Goal: Transaction & Acquisition: Purchase product/service

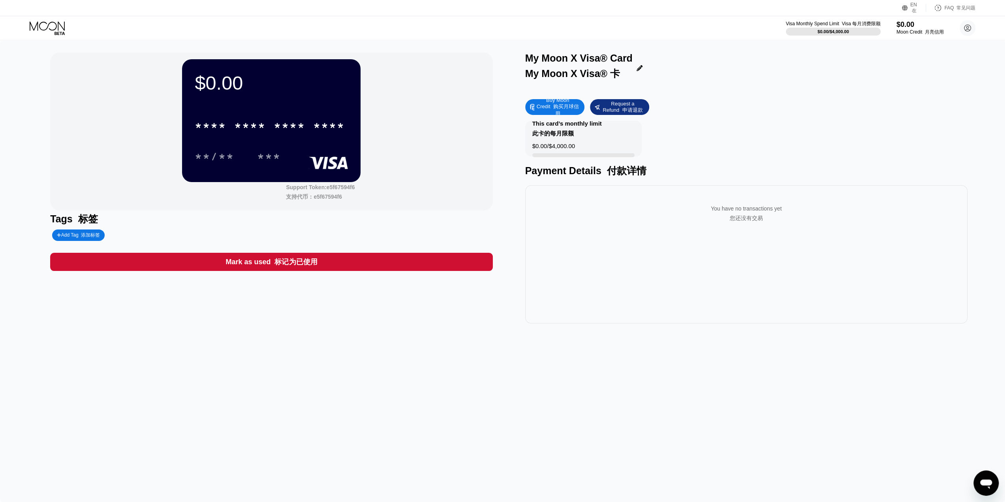
click at [563, 114] on div "Buy Moon Credit 购买月球信用" at bounding box center [557, 107] width 45 height 21
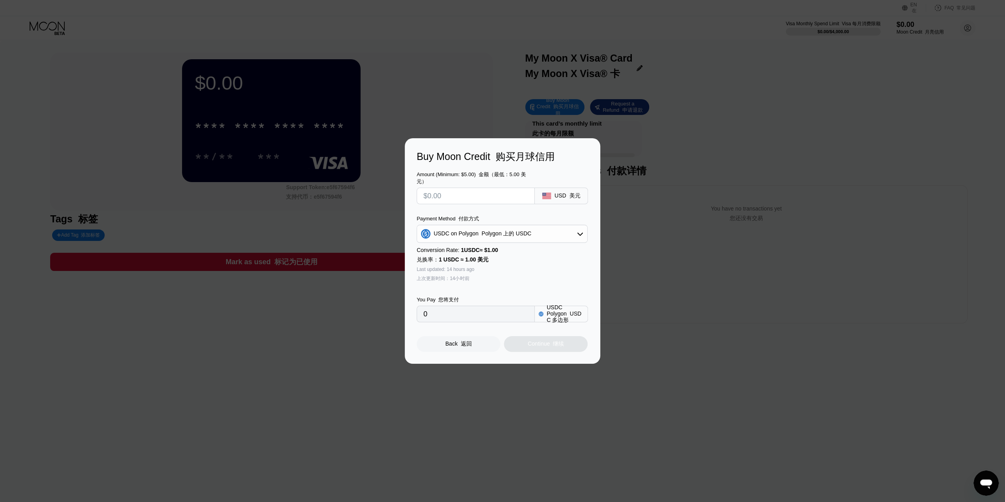
click at [479, 194] on input "text" at bounding box center [475, 196] width 105 height 16
type input "$1"
type input "1.00000000"
type input "$10"
type input "10.00000000"
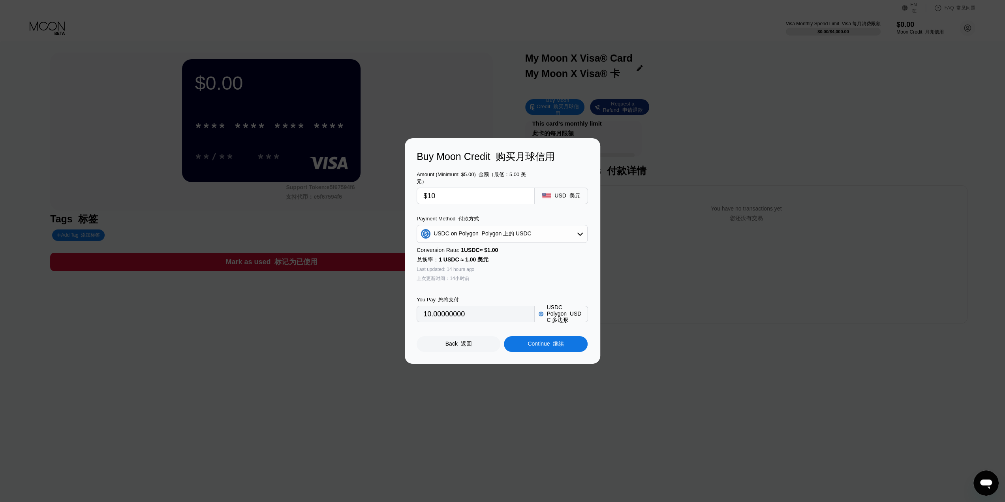
type input "$1"
type input "1.00000000"
type input "0"
type input "$20"
type input "20.00000000"
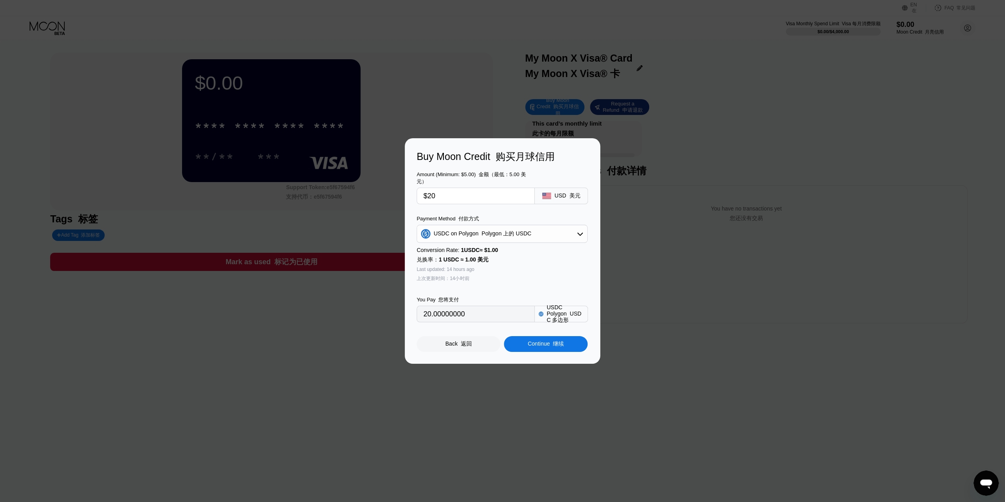
type input "$20"
click at [703, 186] on div "Buy Moon Credit 购买月球信用 Amount (Minimum: $5.00) 金额（最低：5.00 美元） $20 USD 美元 Paymen…" at bounding box center [502, 250] width 1005 height 225
click at [453, 351] on div "Back 返回" at bounding box center [459, 344] width 84 height 16
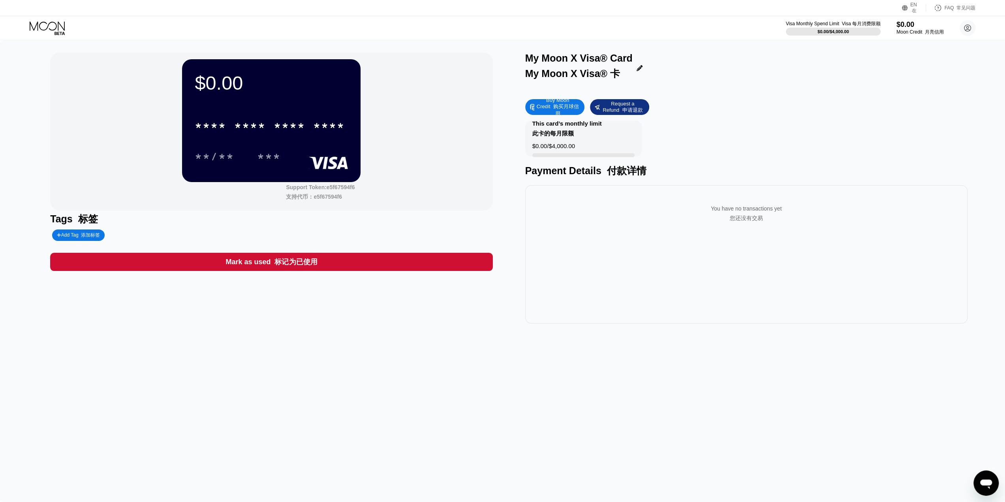
click at [34, 26] on icon at bounding box center [48, 28] width 37 height 14
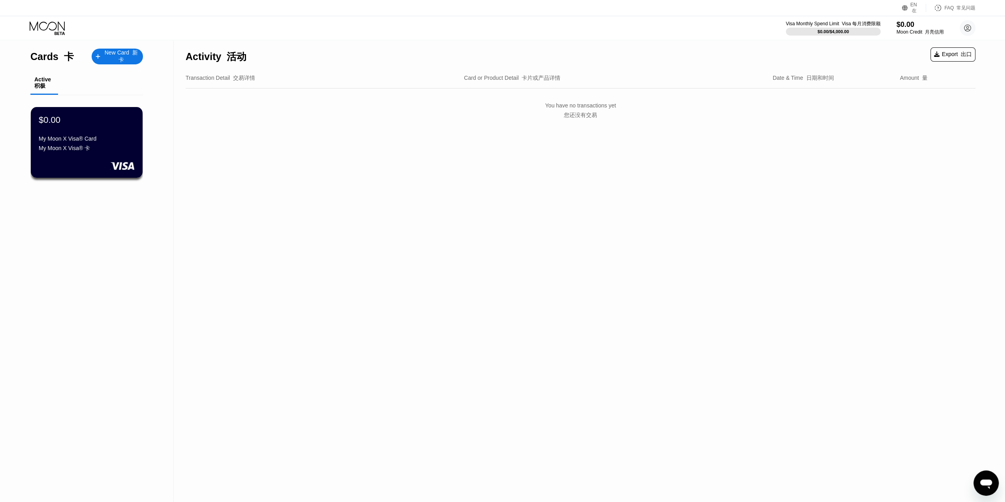
click at [823, 101] on div "You have no transactions yet 您还没有交易" at bounding box center [581, 112] width 790 height 36
click at [512, 163] on div "Activity 活动 Export 出口 Transaction Detail 交易详情 Card or Product Detail 卡片或产品详情 Da…" at bounding box center [581, 271] width 814 height 461
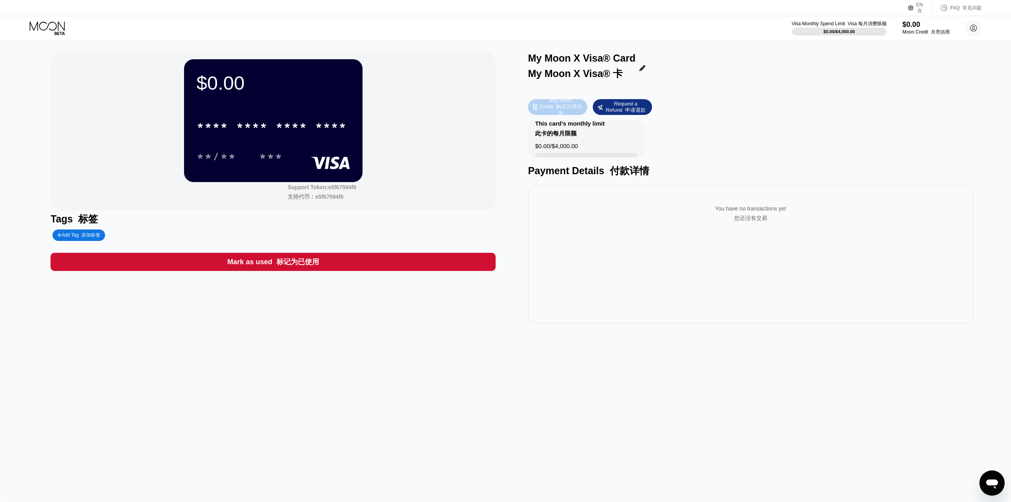
click at [560, 111] on font "购买月球信用" at bounding box center [569, 109] width 26 height 13
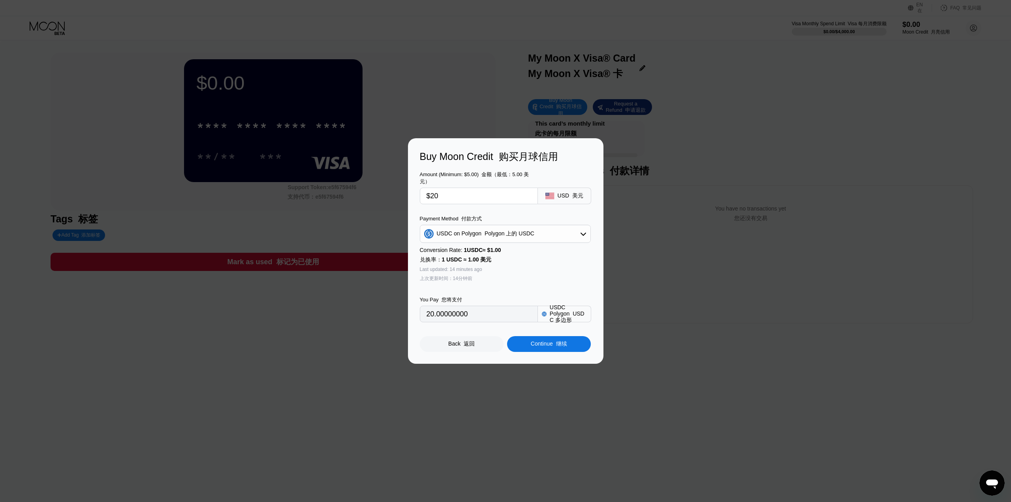
drag, startPoint x: 453, startPoint y: 201, endPoint x: 388, endPoint y: 195, distance: 65.8
click at [388, 195] on div "Buy Moon Credit 购买月球信用 Amount (Minimum: $5.00) 金额（最低：5.00 美元） $20 USD 美元 Paymen…" at bounding box center [505, 250] width 1011 height 225
type input "$10"
type input "10.00000000"
type input "$10"
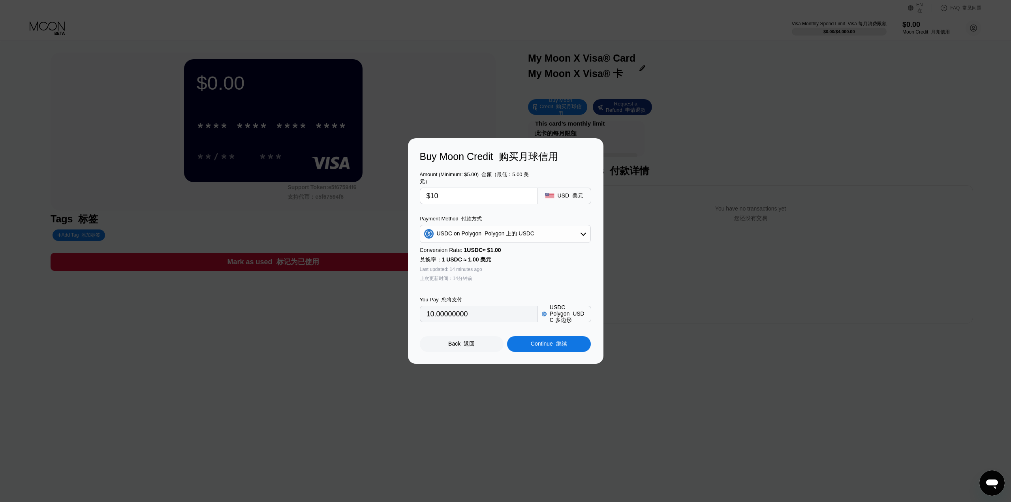
click at [553, 347] on font at bounding box center [554, 343] width 3 height 6
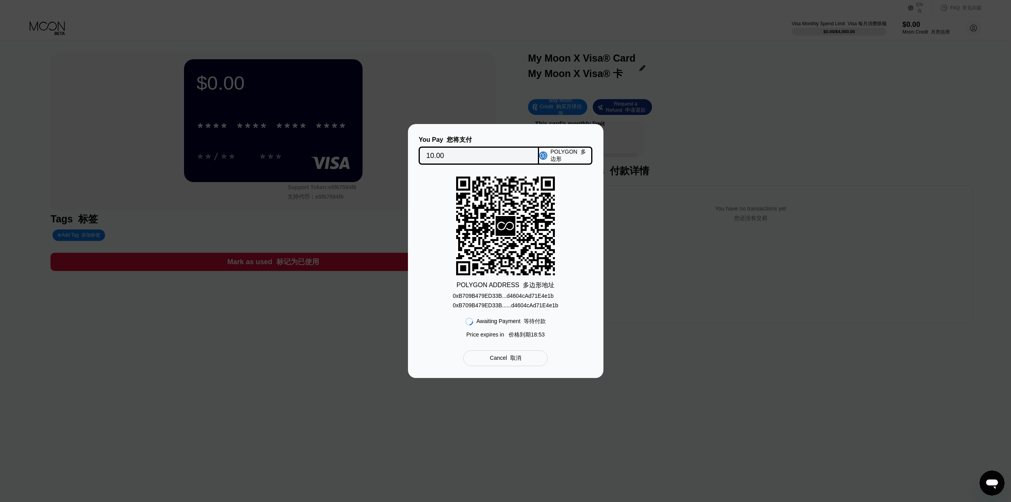
click at [523, 303] on font "0xB709B479ED33B......d4604cAd71E4e1b" at bounding box center [505, 305] width 105 height 6
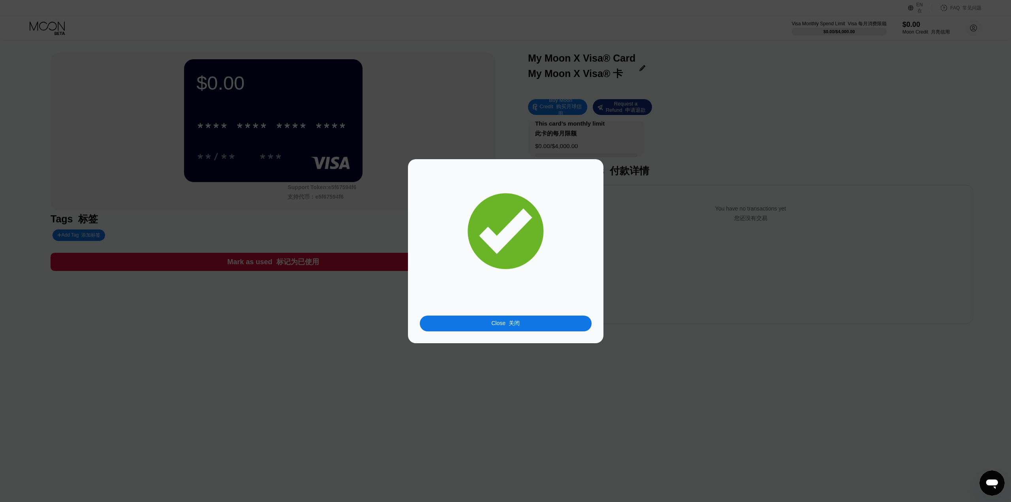
click at [547, 334] on div "Close 关闭" at bounding box center [505, 251] width 195 height 184
click at [551, 327] on div "Close 关闭" at bounding box center [506, 324] width 172 height 16
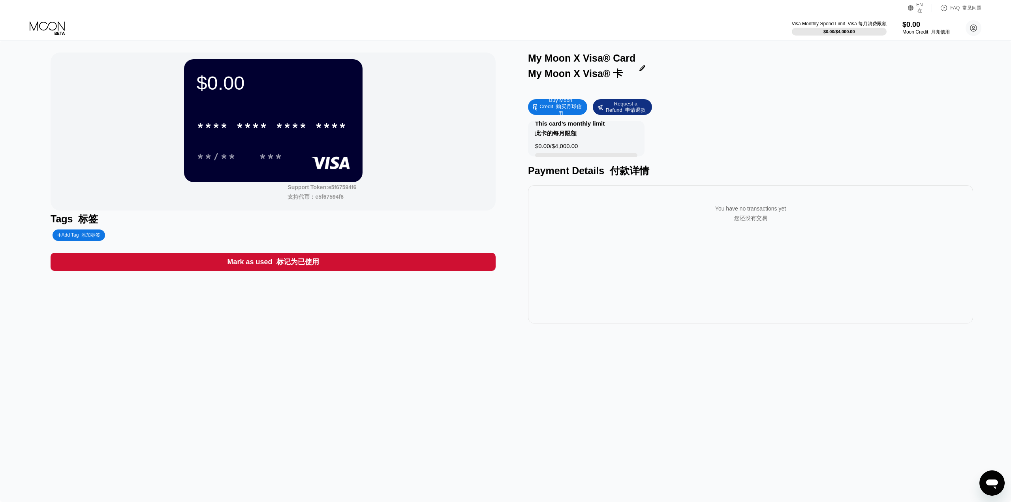
click at [242, 122] on div "* * * *" at bounding box center [252, 126] width 32 height 13
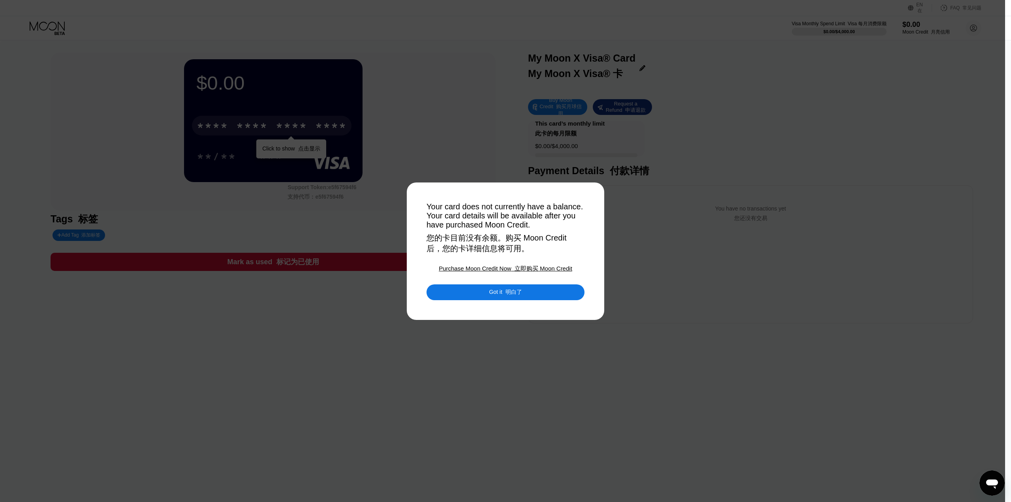
click at [559, 295] on div "Got it 明白了" at bounding box center [506, 292] width 158 height 16
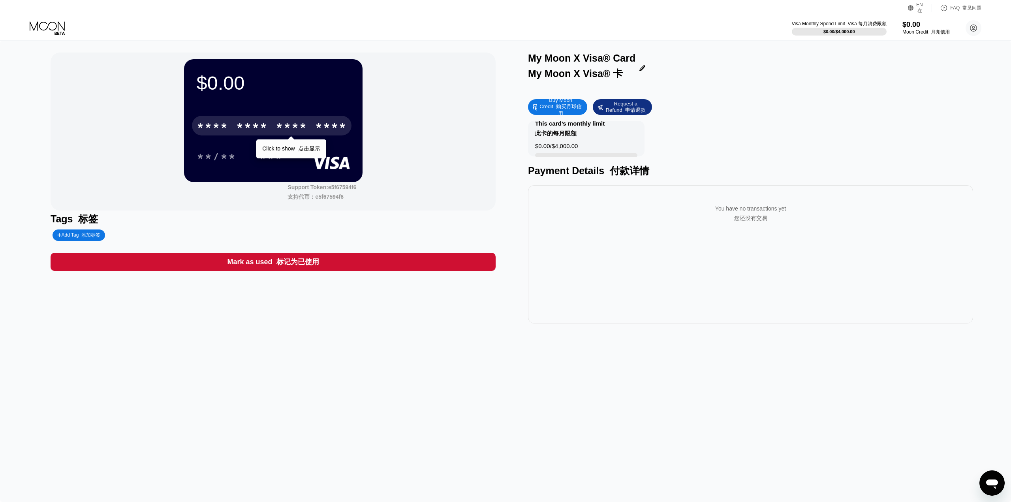
click at [563, 103] on div "Buy Moon Credit 购买月球信用" at bounding box center [560, 107] width 45 height 21
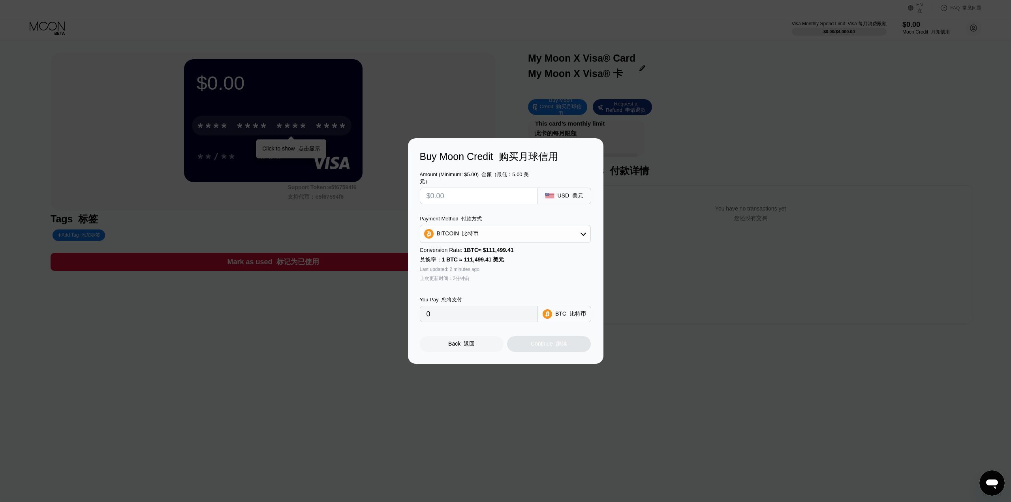
click at [518, 233] on div "BITCOIN 比特币" at bounding box center [505, 234] width 170 height 16
click at [497, 289] on font "Polygon 上的 USDC" at bounding box center [512, 290] width 50 height 6
click at [712, 180] on div "Buy Moon Credit 购买月球信用 Amount (Minimum: $5.00) 金额（最低：5.00 美元） USD 美元 Payment Me…" at bounding box center [505, 250] width 1011 height 225
click at [246, 84] on div at bounding box center [505, 251] width 1011 height 502
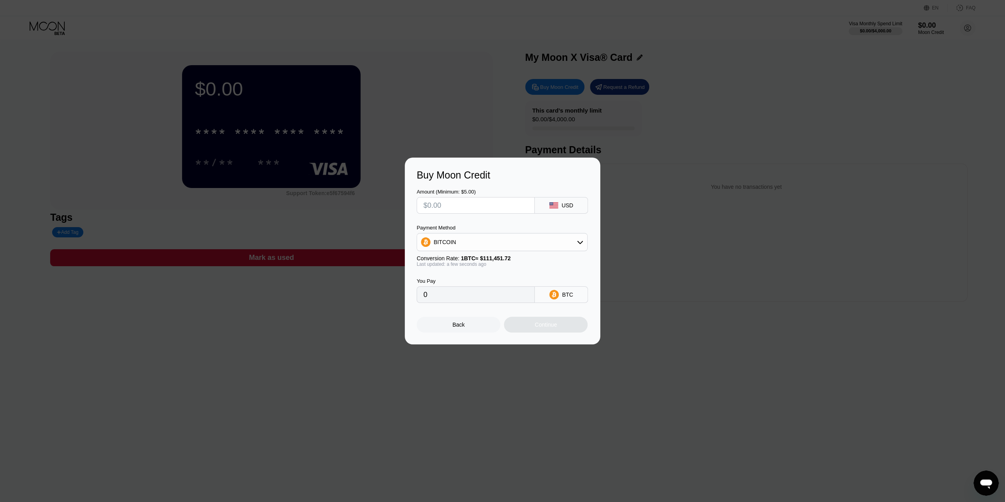
click at [661, 200] on div "Buy Moon Credit Amount (Minimum: $5.00) USD Payment Method BITCOIN Conversion R…" at bounding box center [502, 251] width 1005 height 187
click at [467, 333] on div "Back" at bounding box center [459, 325] width 84 height 16
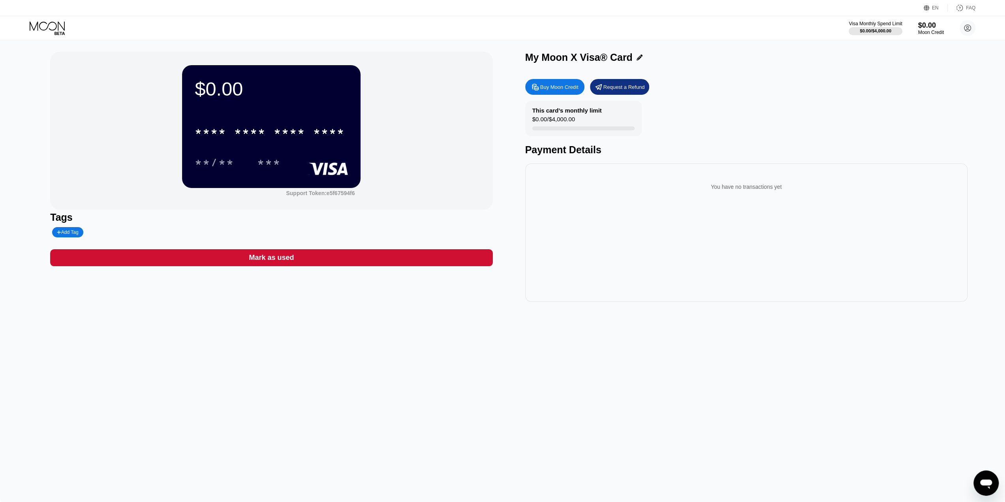
click at [218, 88] on div "$0.00" at bounding box center [271, 89] width 153 height 22
click at [750, 95] on div "Buy Moon Credit Request a Refund" at bounding box center [746, 87] width 442 height 16
click at [553, 83] on div "Buy Moon Credit" at bounding box center [554, 87] width 59 height 16
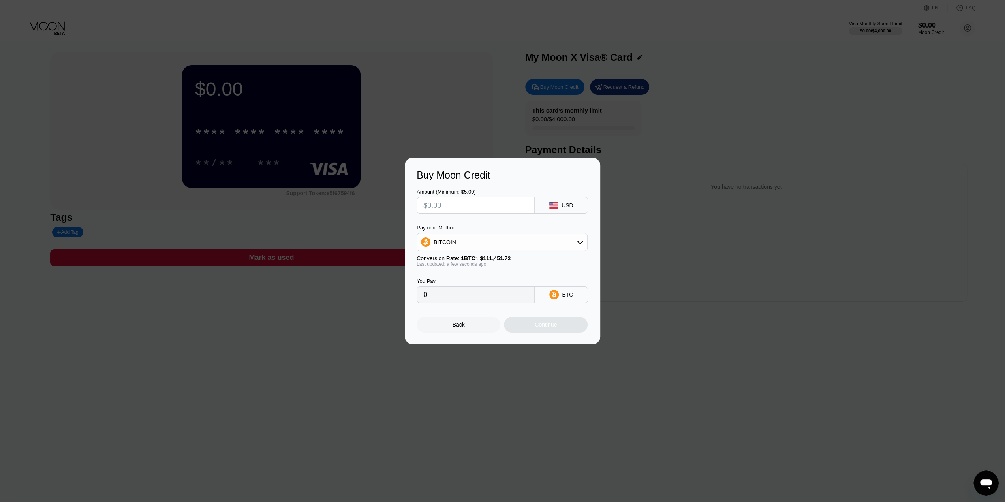
click at [462, 203] on input "text" at bounding box center [475, 205] width 105 height 16
click at [808, 126] on div at bounding box center [505, 251] width 1011 height 502
click at [789, 125] on div at bounding box center [505, 251] width 1011 height 502
click at [442, 332] on div "Back" at bounding box center [459, 325] width 84 height 16
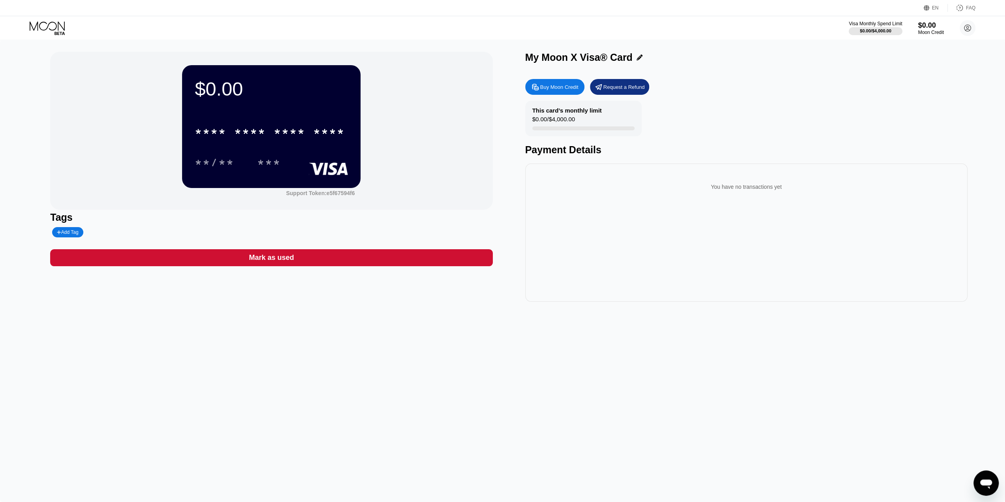
click at [225, 90] on div "$0.00" at bounding box center [271, 89] width 153 height 22
click at [267, 95] on div "$0.00" at bounding box center [271, 89] width 153 height 22
click at [962, 9] on icon at bounding box center [960, 8] width 8 height 8
click at [570, 82] on div "Buy Moon Credit" at bounding box center [554, 87] width 59 height 16
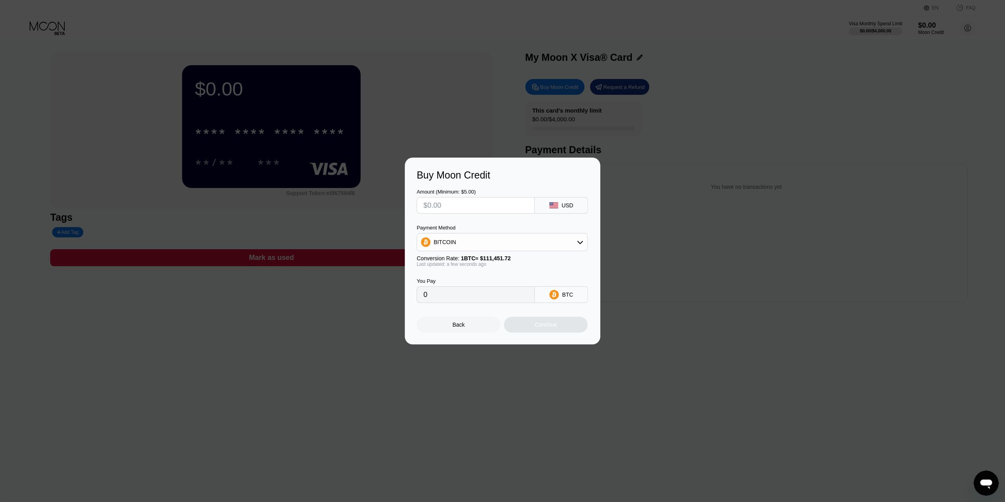
click at [473, 205] on input "text" at bounding box center [475, 205] width 105 height 16
click at [470, 207] on input "text" at bounding box center [475, 205] width 105 height 16
click at [472, 246] on div "BITCOIN" at bounding box center [502, 242] width 170 height 16
click at [475, 299] on span "USDC on Polygon" at bounding box center [458, 298] width 45 height 6
click at [476, 199] on input "text" at bounding box center [475, 205] width 105 height 16
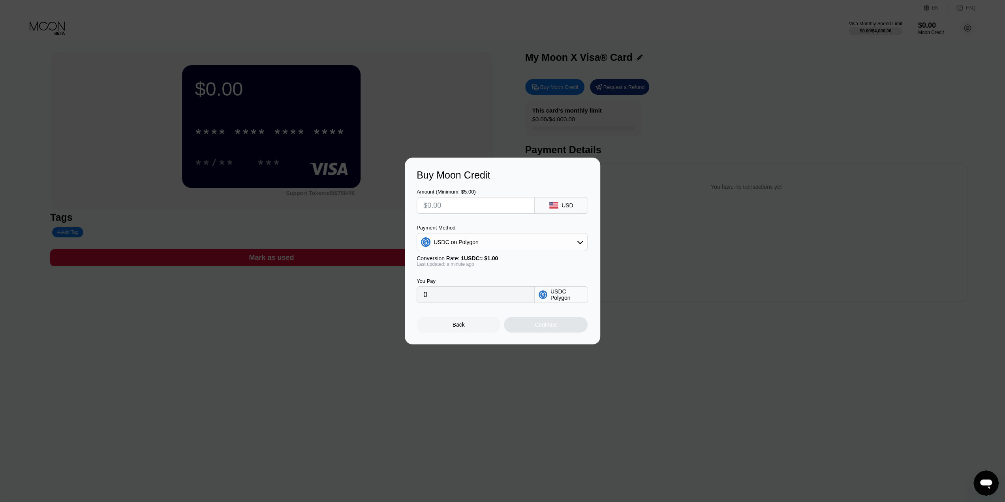
type input "$1"
type input "1.00000000"
type input "$10"
type input "10.00000000"
type input "$10"
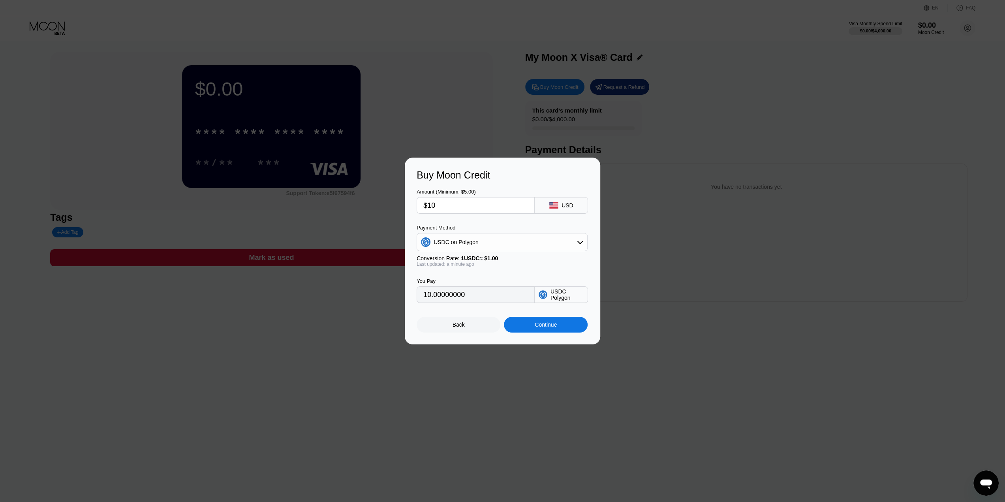
click at [533, 272] on div "You Pay 10.00000000 USDC Polygon" at bounding box center [503, 285] width 172 height 36
click at [546, 324] on div "Continue" at bounding box center [546, 324] width 22 height 6
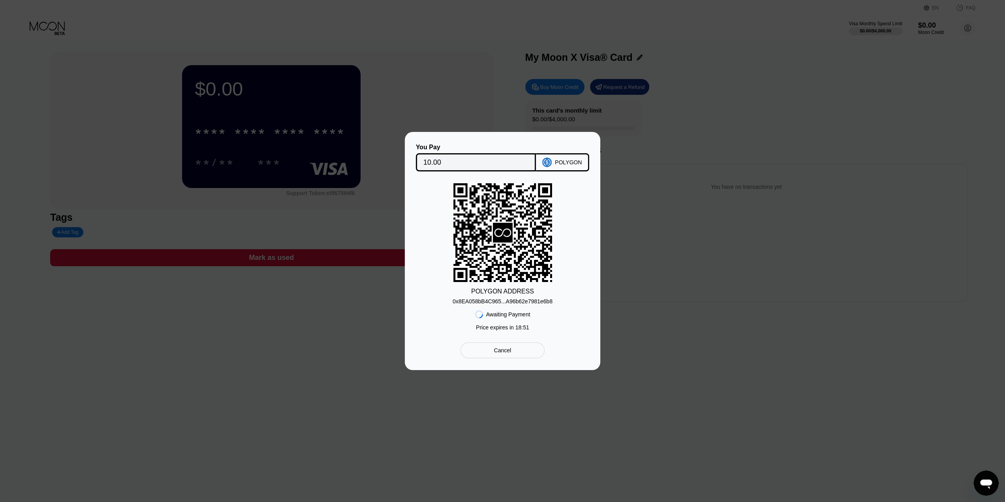
click at [523, 355] on div "Cancel" at bounding box center [502, 350] width 84 height 16
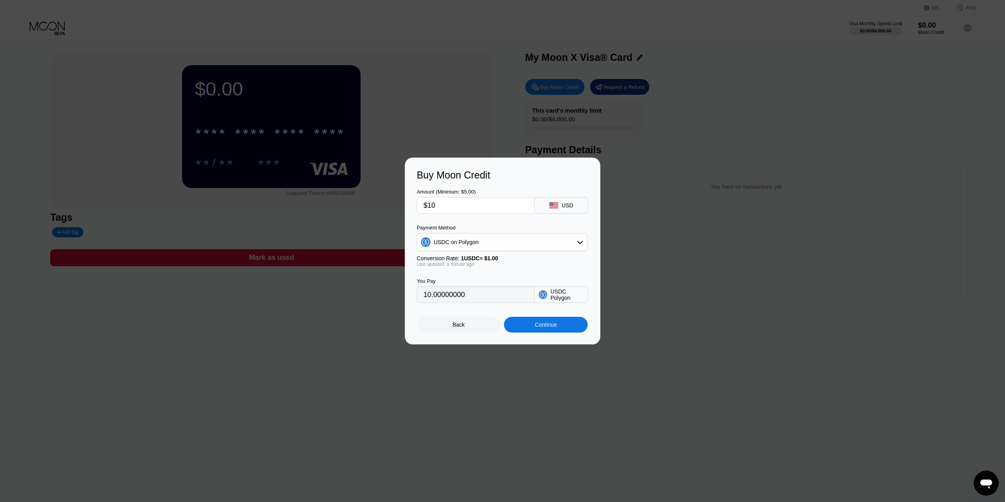
click at [465, 327] on div "Back" at bounding box center [459, 325] width 84 height 16
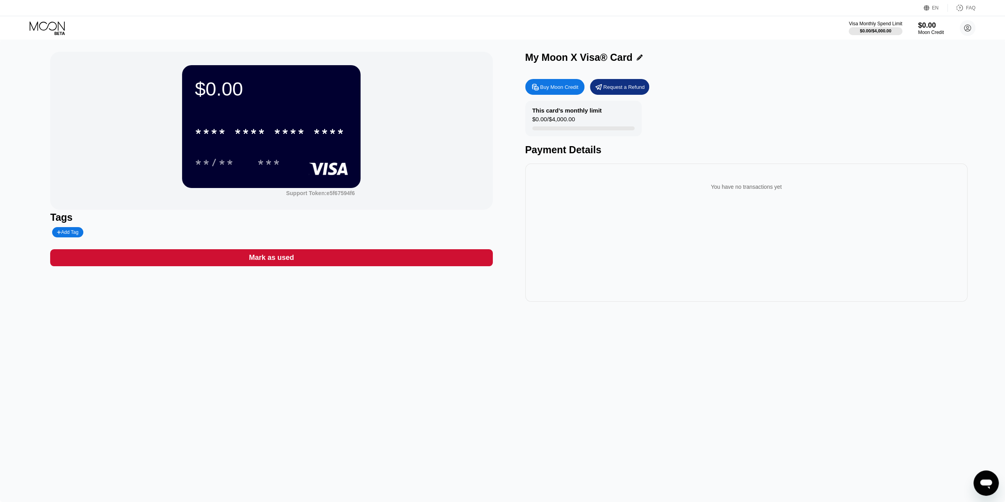
click at [766, 187] on div "You have no transactions yet" at bounding box center [747, 187] width 430 height 22
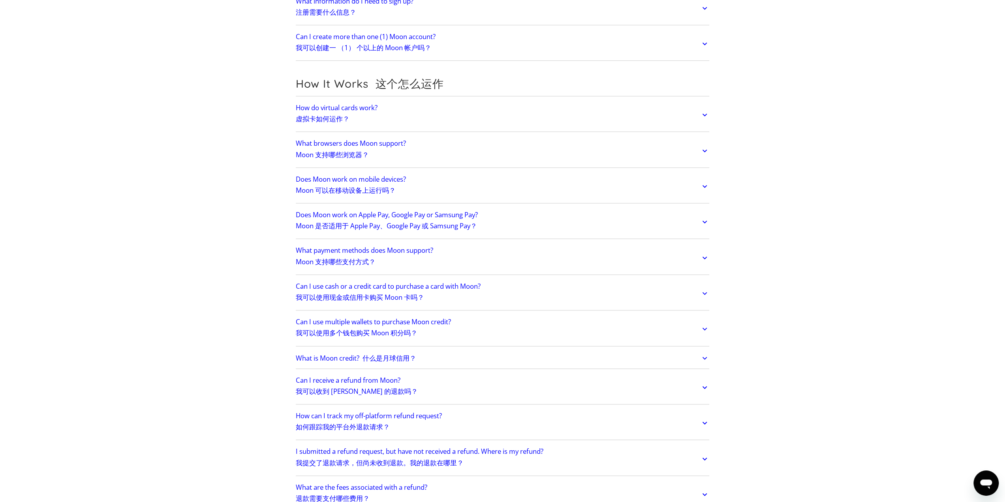
scroll to position [355, 0]
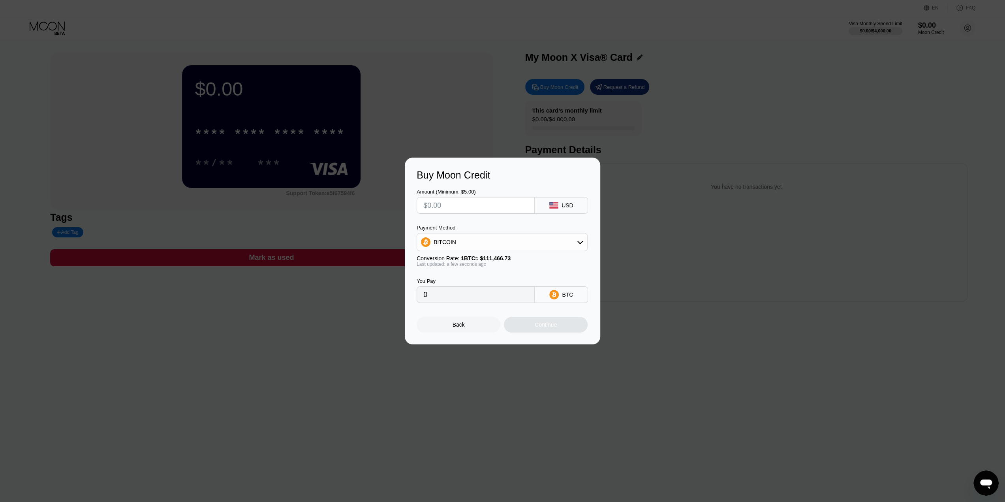
click at [478, 328] on div "Back" at bounding box center [459, 325] width 84 height 16
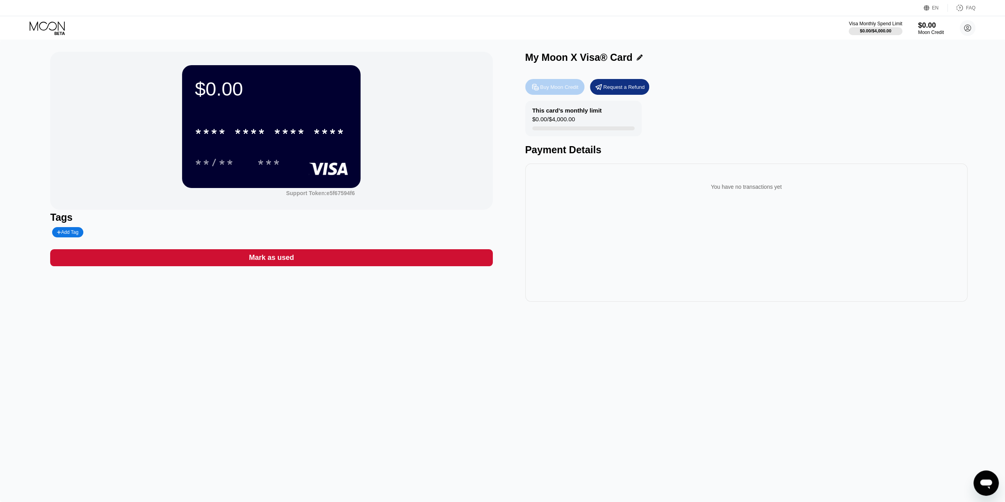
click at [570, 90] on div "Buy Moon Credit" at bounding box center [559, 87] width 38 height 7
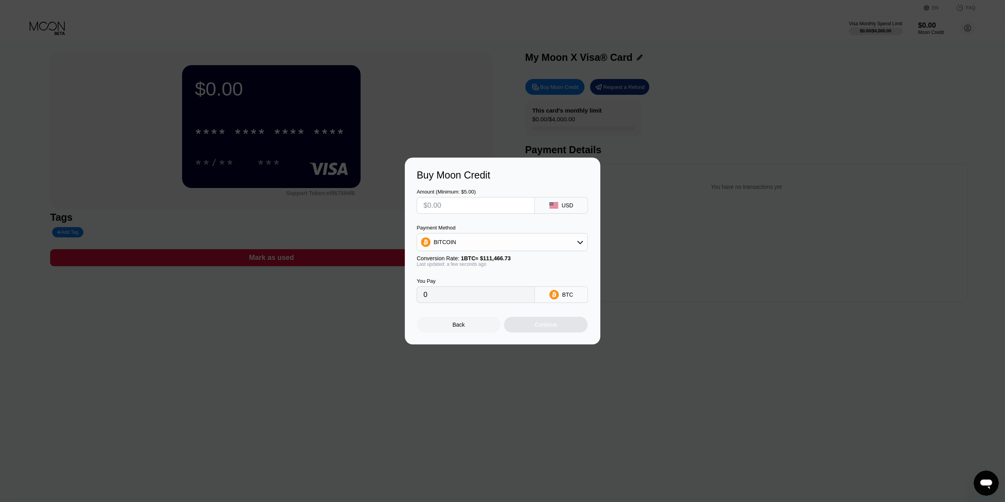
click at [501, 209] on input "text" at bounding box center [475, 205] width 105 height 16
click at [497, 240] on div "BITCOIN" at bounding box center [502, 242] width 170 height 16
click at [468, 298] on span "USDC on Polygon" at bounding box center [458, 298] width 45 height 6
click at [464, 206] on input "text" at bounding box center [475, 205] width 105 height 16
type input "$5"
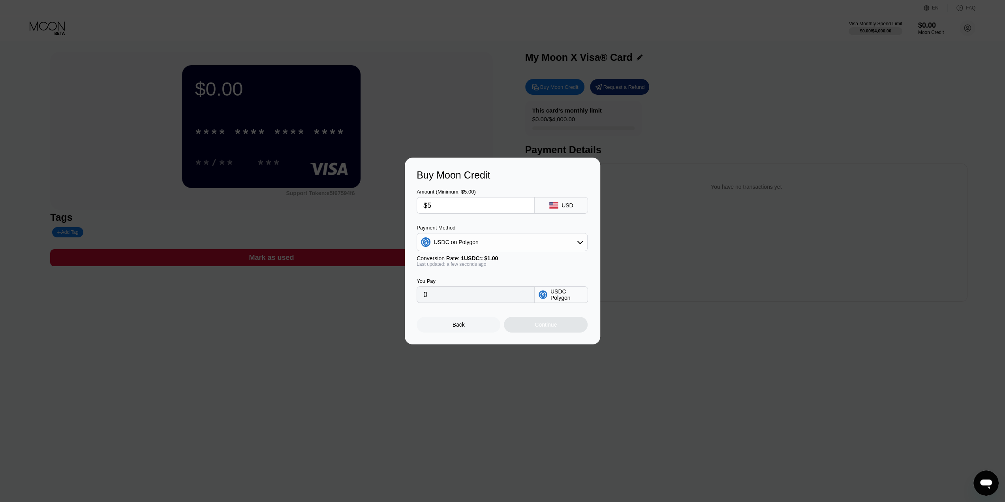
type input "5.00000000"
type input "$5"
click at [483, 223] on div "Amount (Minimum: $5.00) $5 USD Payment Method USDC on Polygon Conversion Rate: …" at bounding box center [503, 242] width 172 height 122
click at [554, 328] on div "Continue" at bounding box center [546, 324] width 22 height 6
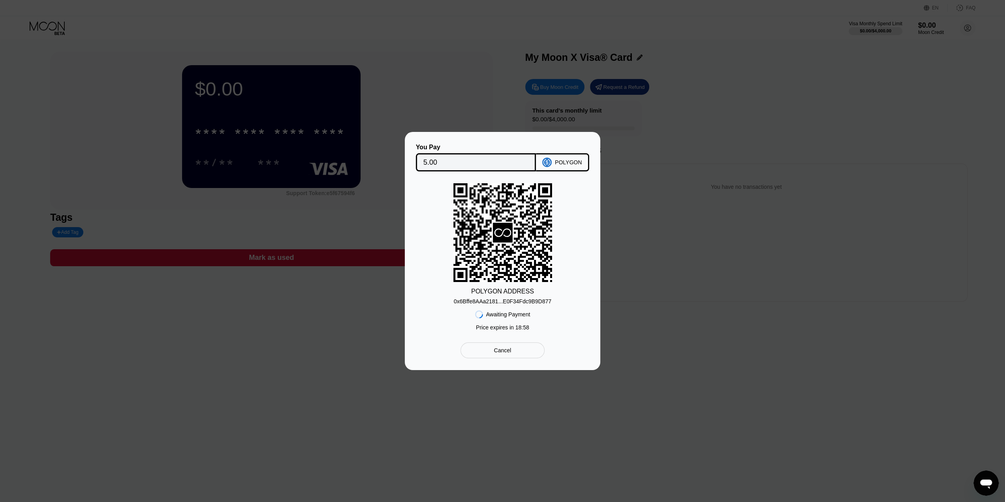
click at [524, 357] on div "Cancel" at bounding box center [502, 350] width 84 height 16
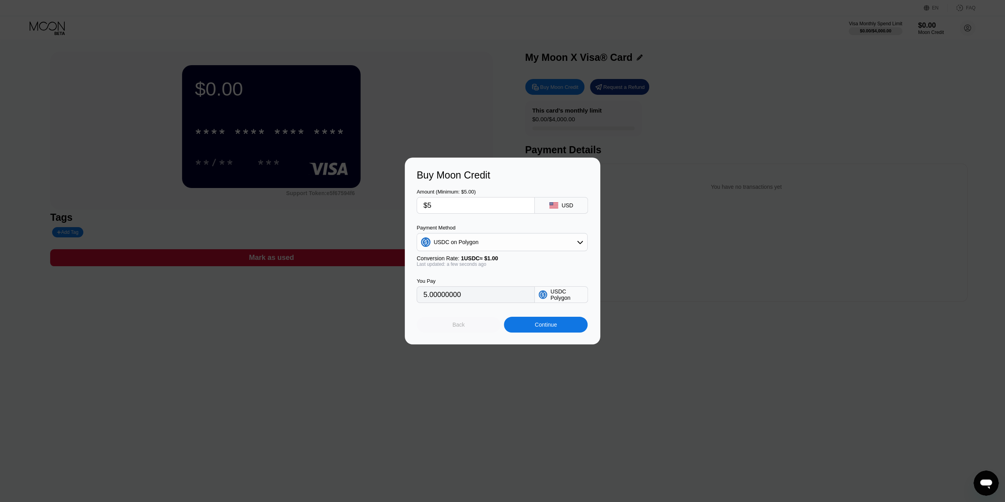
click at [466, 332] on div "Back" at bounding box center [459, 325] width 84 height 16
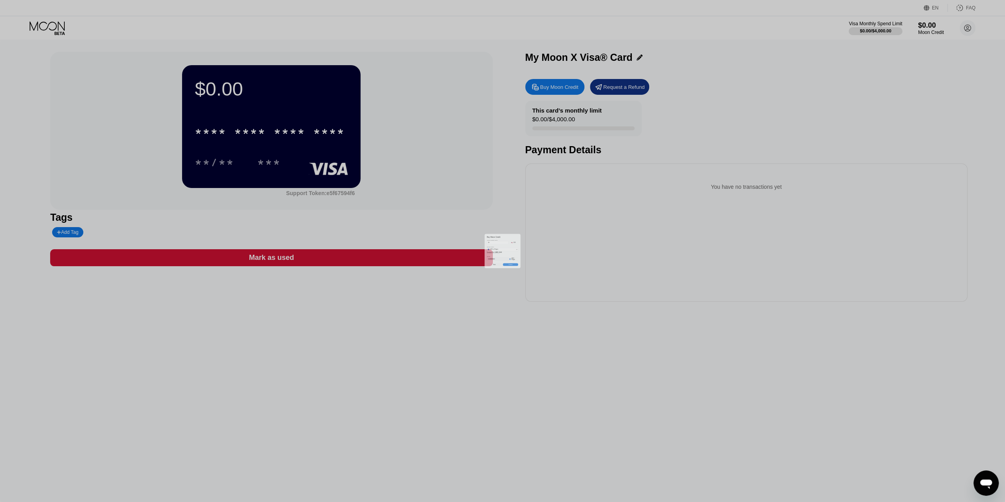
click at [559, 309] on div at bounding box center [505, 251] width 1011 height 502
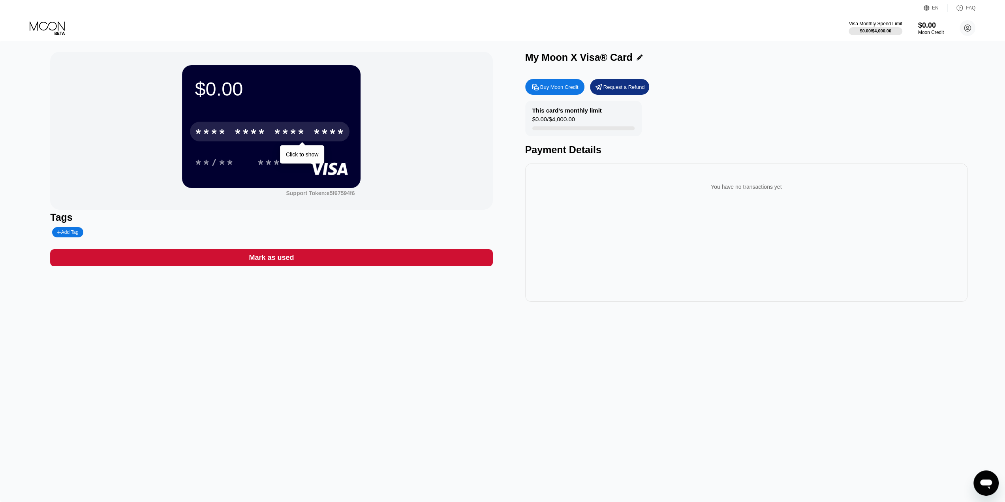
click at [228, 123] on div "* * * * * * * * * * * * ****" at bounding box center [270, 132] width 160 height 20
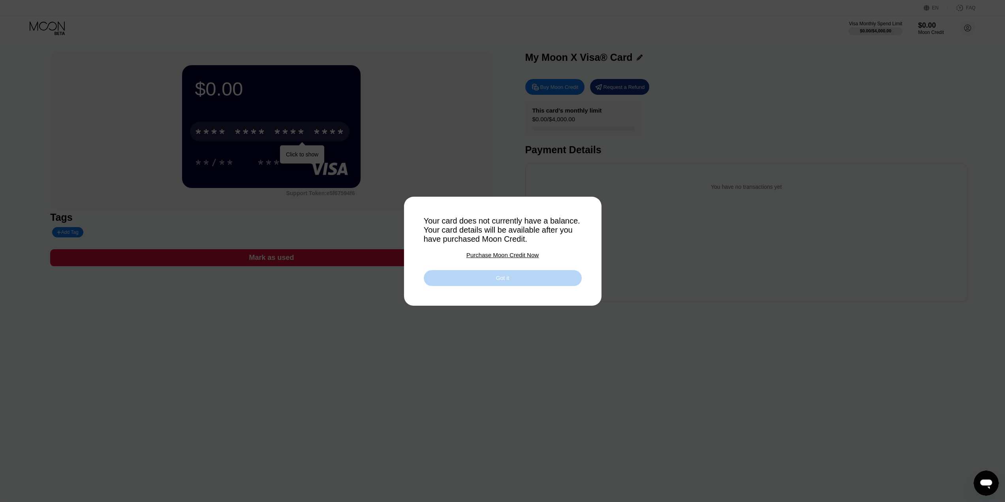
click at [514, 277] on div "Got it" at bounding box center [503, 278] width 158 height 16
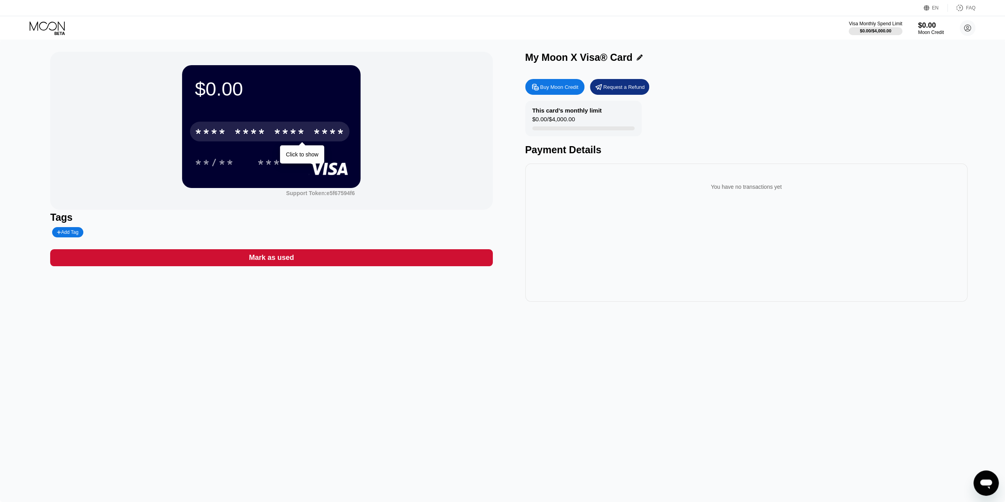
click at [392, 234] on div "Tags Add Tag" at bounding box center [271, 225] width 442 height 26
click at [986, 482] on icon "打开消息传送窗口" at bounding box center [986, 483] width 12 height 9
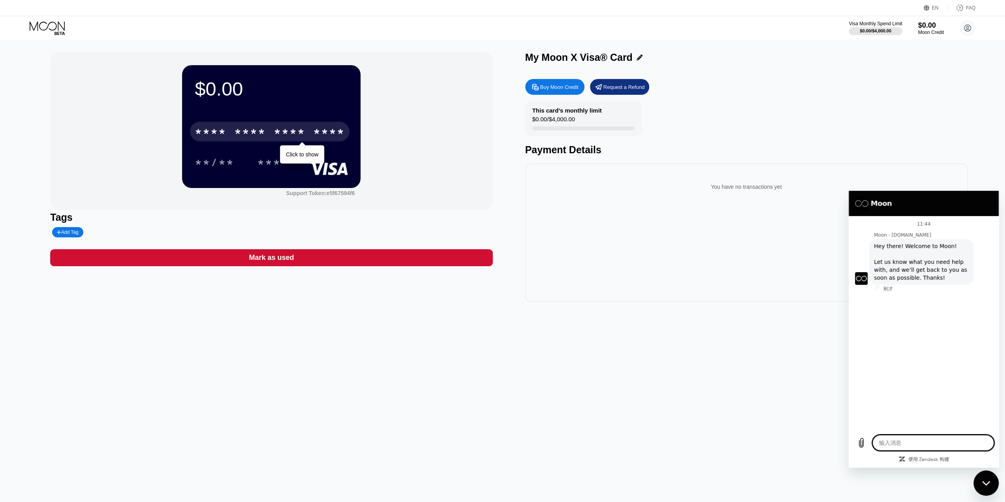
type textarea "x"
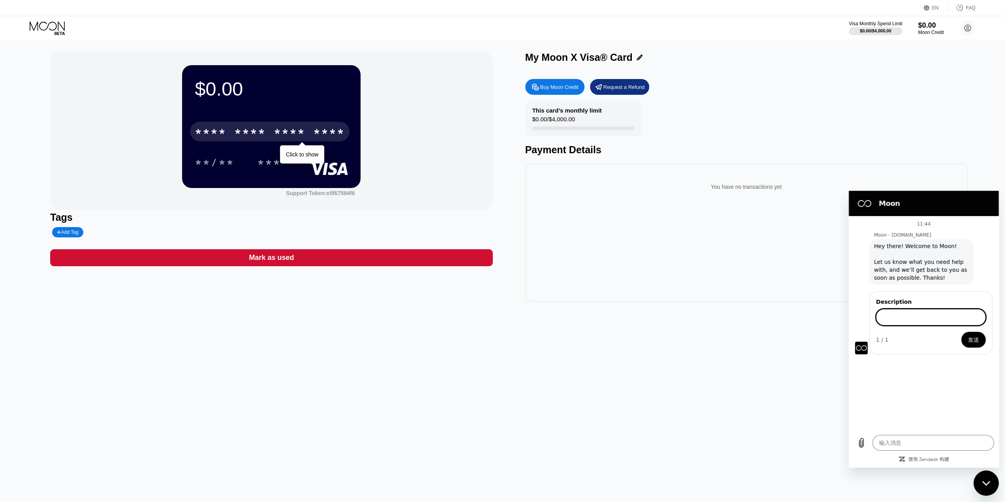
click at [912, 314] on input "Description" at bounding box center [931, 317] width 110 height 17
paste input "I just recharged 10u via pol and it didn't arrive, what's the reason? Do I need…"
click at [921, 319] on input "I just recharged 10u via pol and it didn't arrive, what's the reason? Do I need…" at bounding box center [931, 317] width 110 height 17
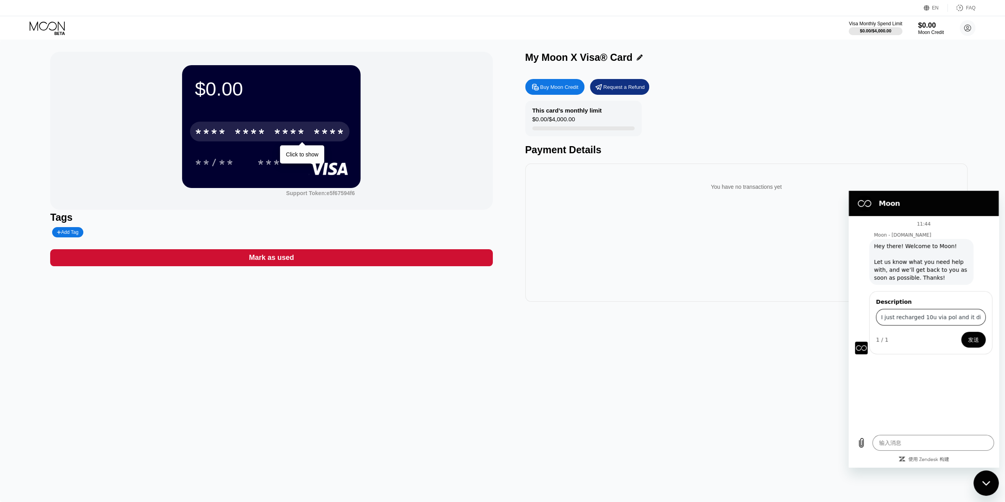
click at [942, 319] on input "I just recharged 10u via pol and it didn't arrive, what's the reason? Do I need…" at bounding box center [931, 317] width 110 height 17
drag, startPoint x: 965, startPoint y: 319, endPoint x: 1000, endPoint y: 319, distance: 34.4
click at [999, 319] on html "Moon 11:44 Moon - [DOMAIN_NAME] Moon - [DOMAIN_NAME] 说： Hey there! Welcome to M…" at bounding box center [924, 329] width 150 height 276
drag, startPoint x: 975, startPoint y: 318, endPoint x: 981, endPoint y: 318, distance: 5.5
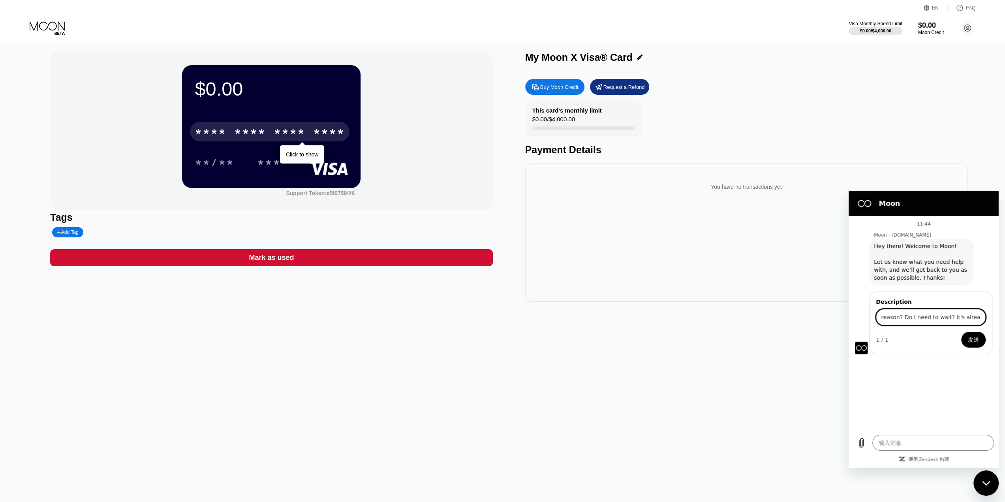
click at [975, 318] on input "I just recharged 10u via pol and it didn't arrive, what's the reason? Do I need…" at bounding box center [931, 317] width 110 height 17
click at [981, 318] on input "I just recharged 10u via pol and it didn't arrive, what's the reason? Do I need…" at bounding box center [931, 317] width 110 height 17
paste input "0xd2256fdf29a028d0a1d42804a2e7fff3804977126290d88282f612132229a1c1"
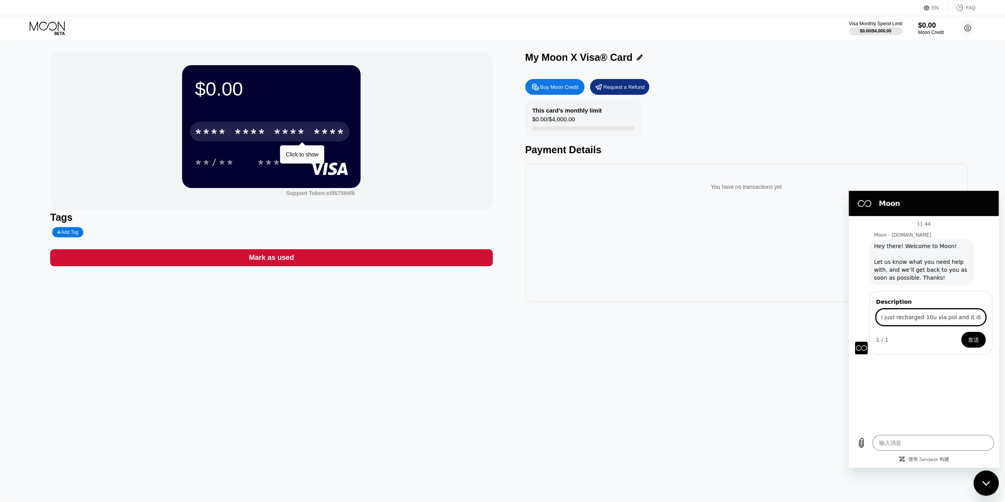
drag, startPoint x: 928, startPoint y: 320, endPoint x: 825, endPoint y: 321, distance: 103.9
click at [849, 321] on html "Moon 11:44 Moon - paywithmoon.com Moon - paywithmoon.com 说： Hey there! Welcome …" at bounding box center [924, 329] width 150 height 276
click at [902, 318] on input "I just recharged 10u via pol and it didn't arrive, what's the reason? Do I need…" at bounding box center [931, 317] width 110 height 17
type input "I just recharged 10u via pol and it didn't arrive, what's the reason? Do I need…"
click at [972, 340] on span "发送" at bounding box center [973, 339] width 11 height 9
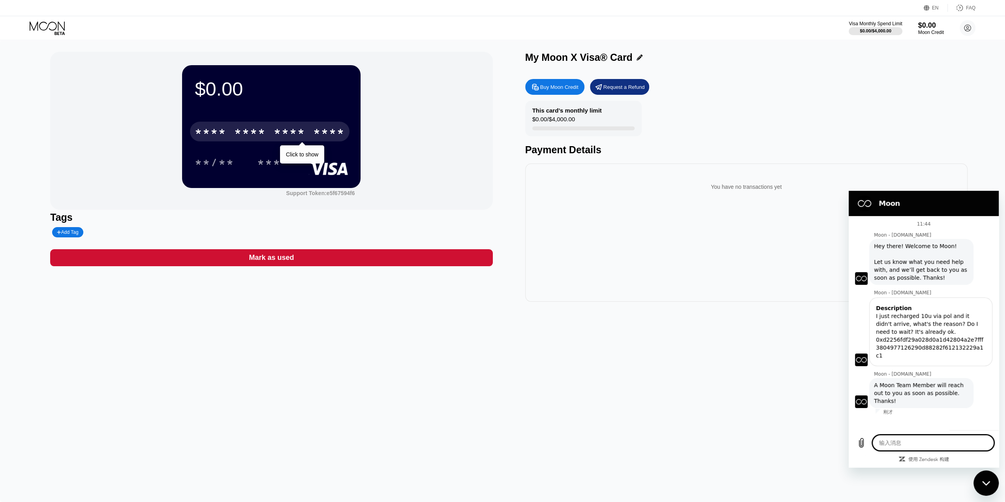
click at [712, 132] on div "This card’s monthly limit $0.00 / $4,000.00 Payment Details" at bounding box center [746, 128] width 442 height 55
click at [988, 484] on icon "关闭消息传送窗口" at bounding box center [986, 483] width 8 height 5
type textarea "x"
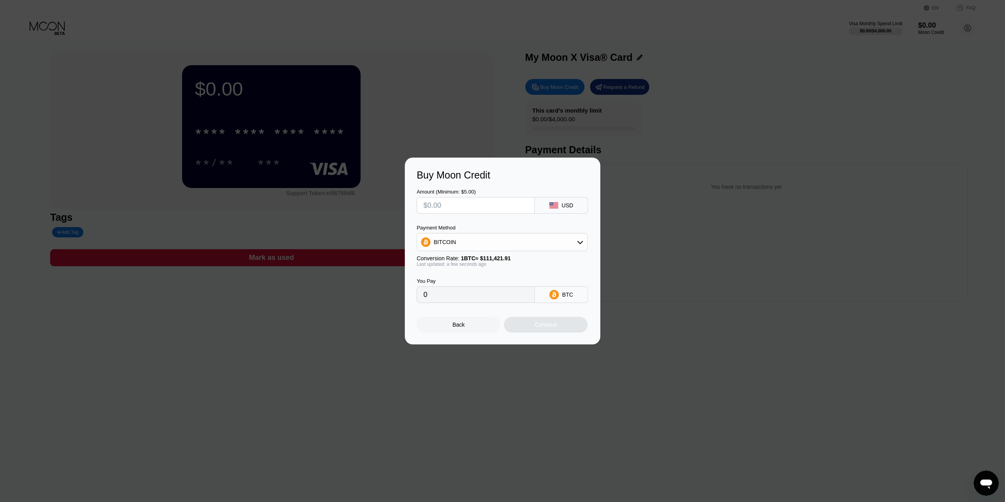
click at [472, 324] on div "Back" at bounding box center [459, 325] width 84 height 16
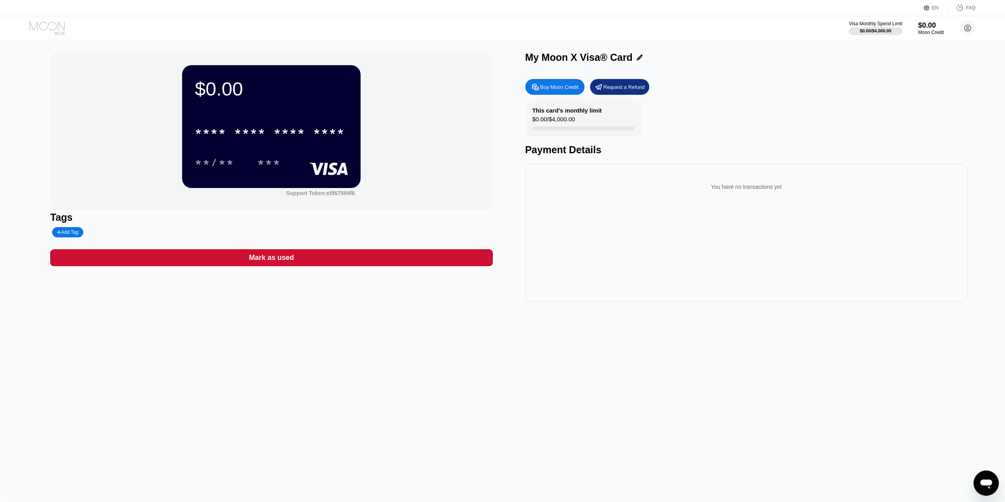
click at [54, 28] on icon at bounding box center [48, 28] width 37 height 14
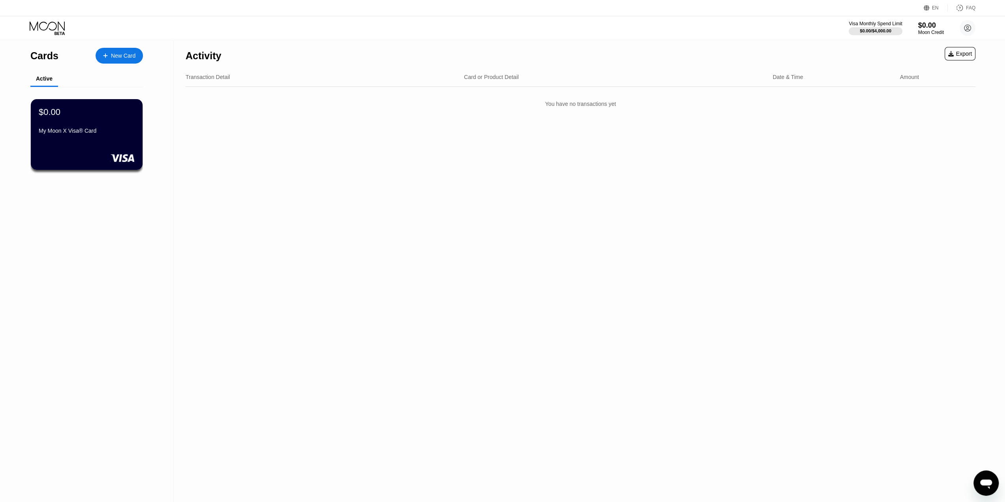
click at [284, 157] on div "Activity Export Transaction Detail Card or Product Detail Date & Time Amount Yo…" at bounding box center [581, 271] width 814 height 462
click at [118, 117] on div "$0.00" at bounding box center [86, 112] width 97 height 10
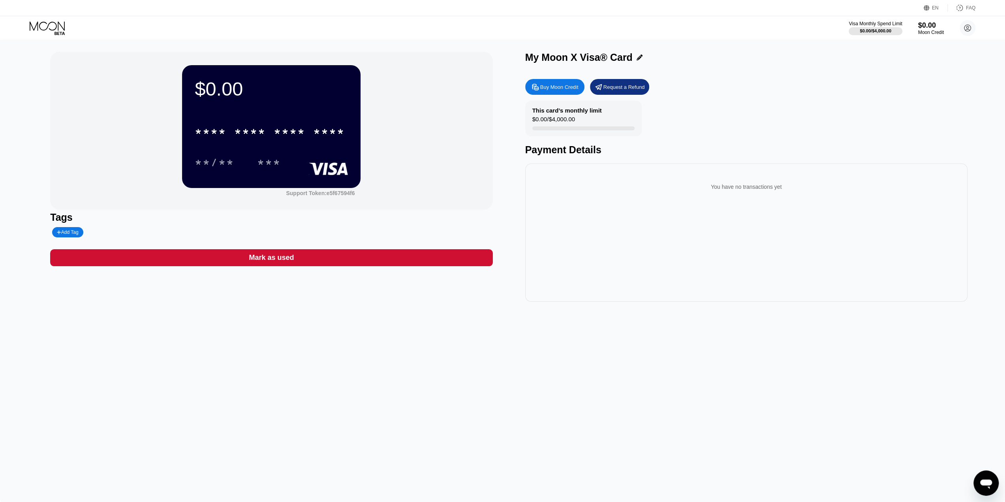
click at [972, 481] on div "$0.00 * * * * * * * * * * * * **** **/** *** Support Token: e5f67594f6 Tags Add…" at bounding box center [502, 271] width 1005 height 462
click at [979, 480] on icon "打开消息传送窗口" at bounding box center [986, 483] width 14 height 14
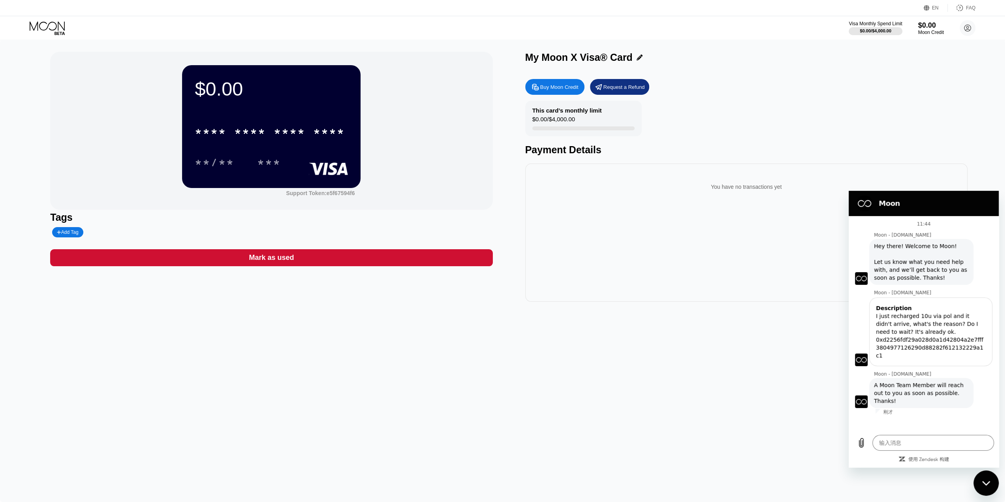
click at [571, 349] on div "$0.00 * * * * * * * * * * * * **** **/** *** Support Token: e5f67594f6 Tags Add…" at bounding box center [502, 271] width 1005 height 462
type textarea "x"
click at [720, 121] on div "This card’s monthly limit $0.00 / $4,000.00 Payment Details" at bounding box center [746, 128] width 442 height 55
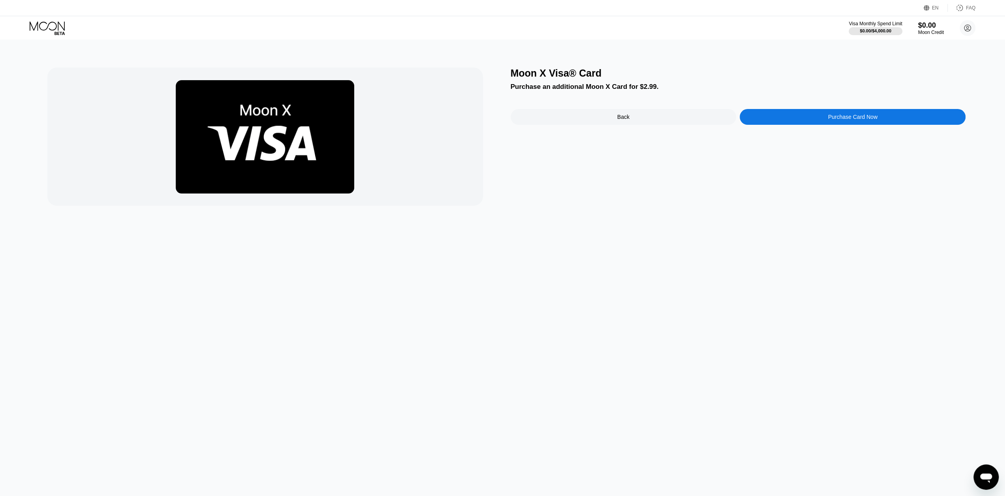
drag, startPoint x: 699, startPoint y: 256, endPoint x: 695, endPoint y: 222, distance: 34.2
click at [698, 241] on div "Moon X Visa® Card Purchase an additional Moon X Card for $2.99. Back Purchase C…" at bounding box center [502, 268] width 1011 height 456
click at [825, 124] on div "Purchase Card Now" at bounding box center [853, 117] width 226 height 16
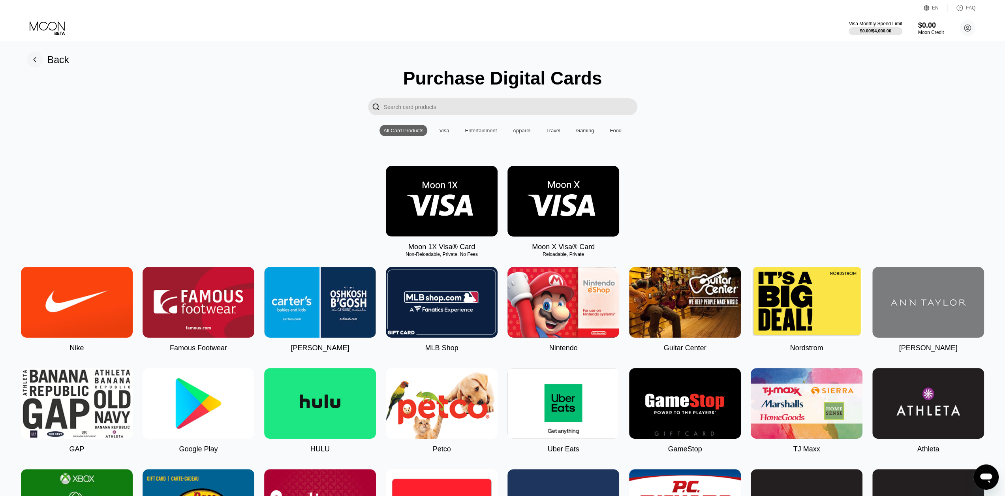
click at [614, 203] on img at bounding box center [563, 201] width 112 height 71
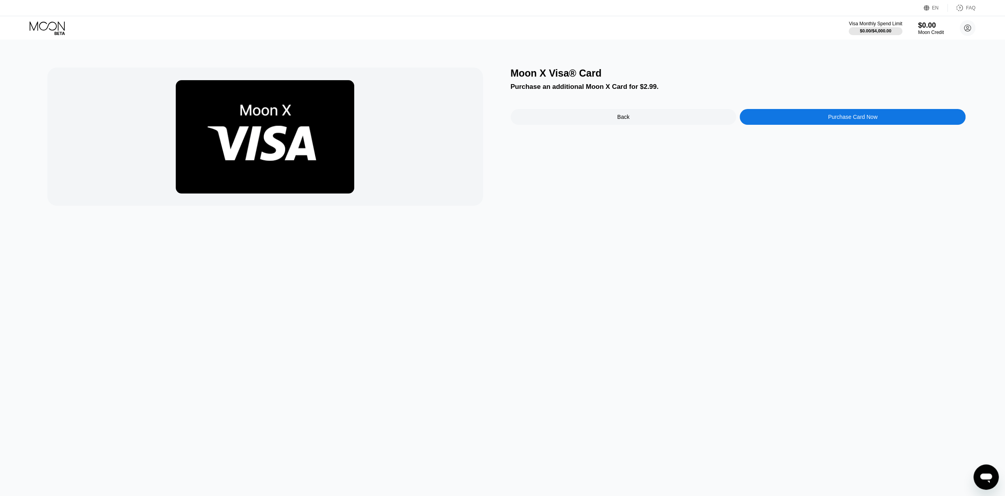
click at [209, 113] on img at bounding box center [265, 136] width 179 height 113
click at [968, 30] on circle at bounding box center [968, 28] width 16 height 16
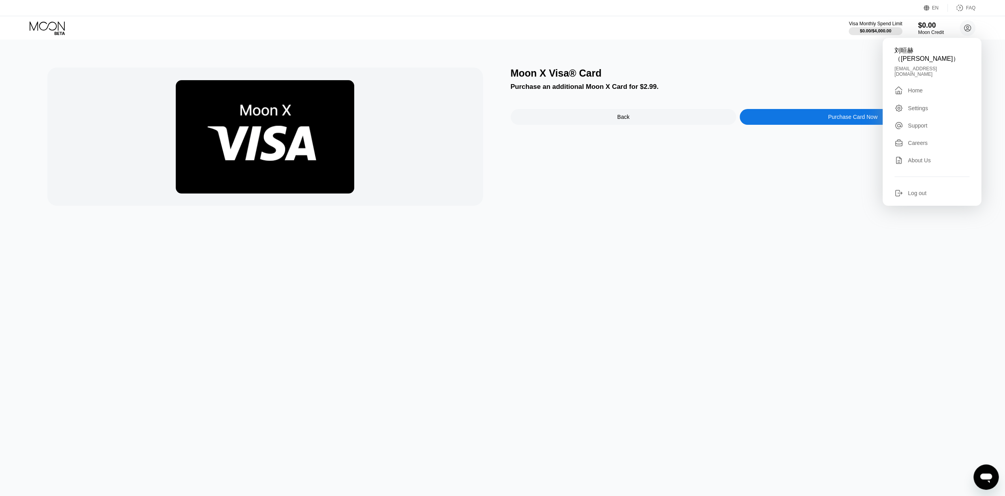
click at [925, 84] on div "刘晅赫（Ethan） liuxuanhe8989@gmail.com  Home Settings Support Careers About Us Log…" at bounding box center [932, 122] width 99 height 168
click at [910, 87] on div "Home" at bounding box center [915, 90] width 15 height 6
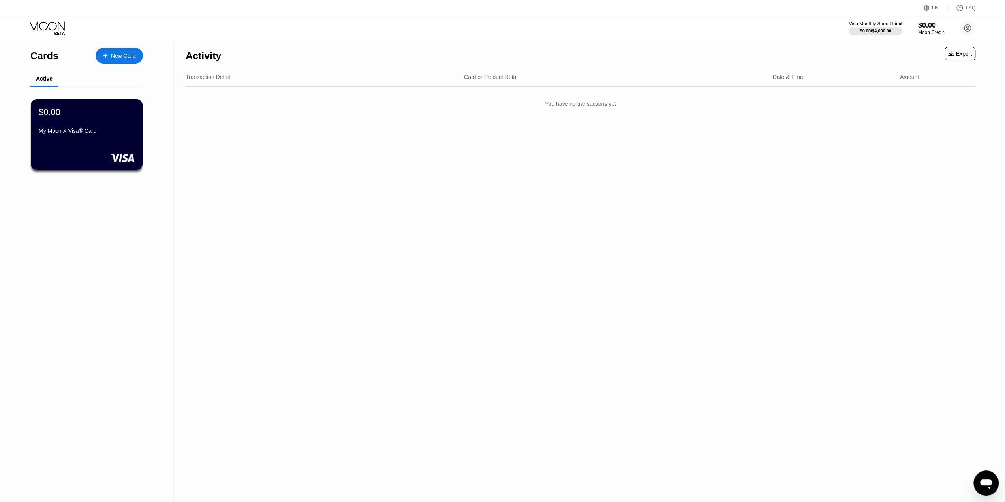
click at [78, 82] on div "Active" at bounding box center [86, 78] width 113 height 15
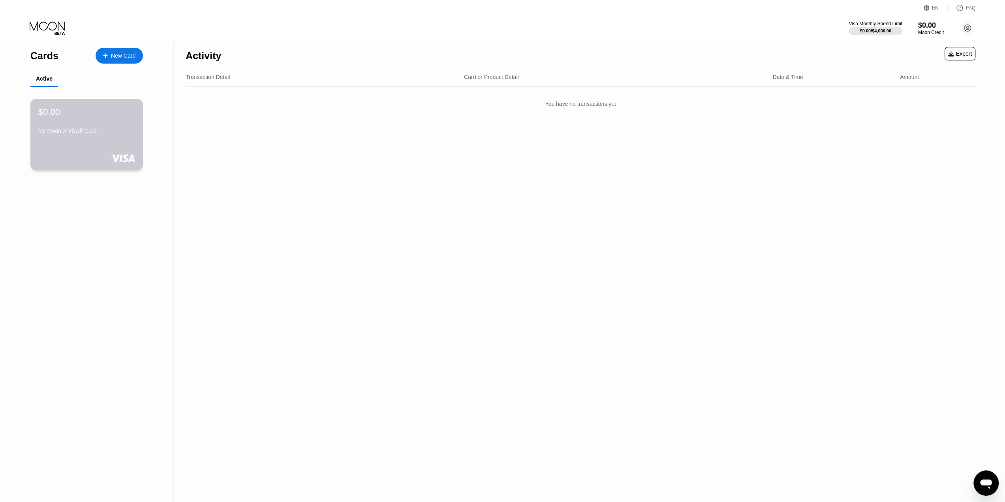
click at [119, 133] on div "My Moon X Visa® Card" at bounding box center [86, 131] width 97 height 6
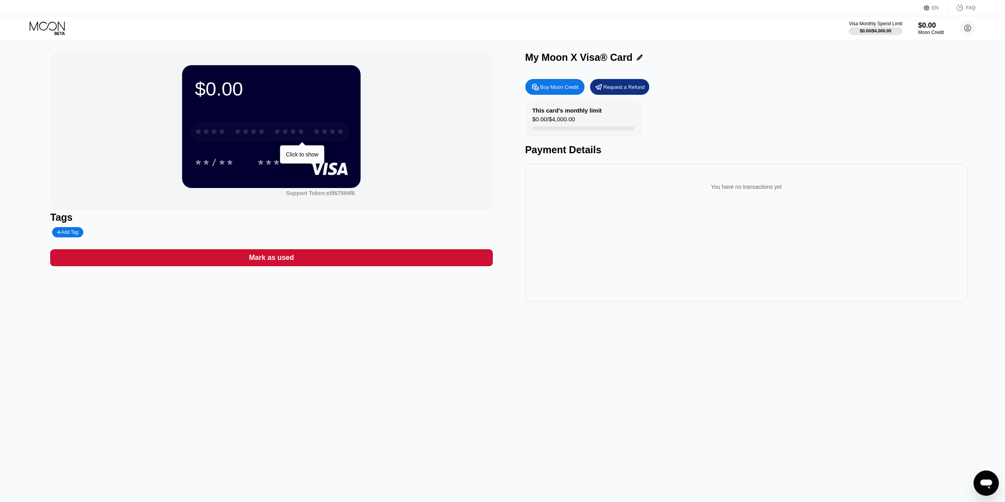
click at [305, 135] on div "* * * *" at bounding box center [290, 132] width 32 height 13
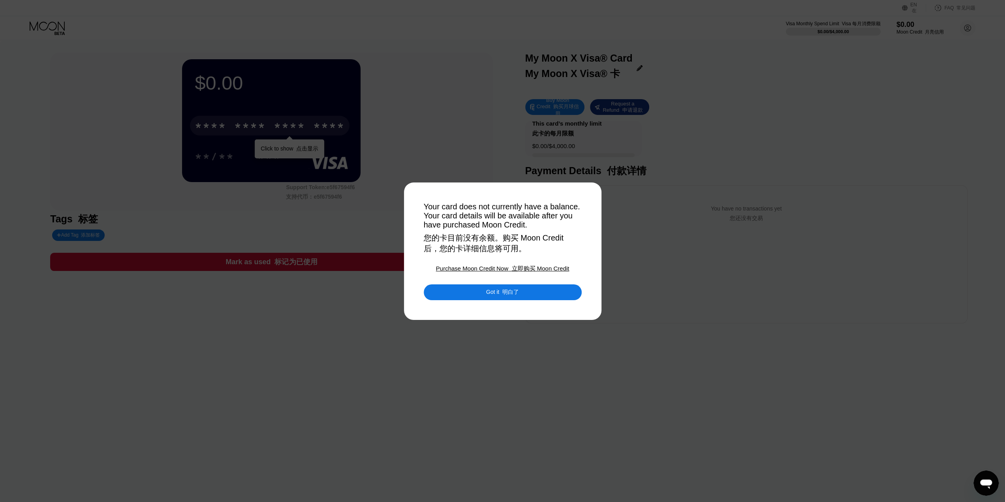
click at [562, 272] on font "立即购买 Moon Credit" at bounding box center [540, 268] width 58 height 7
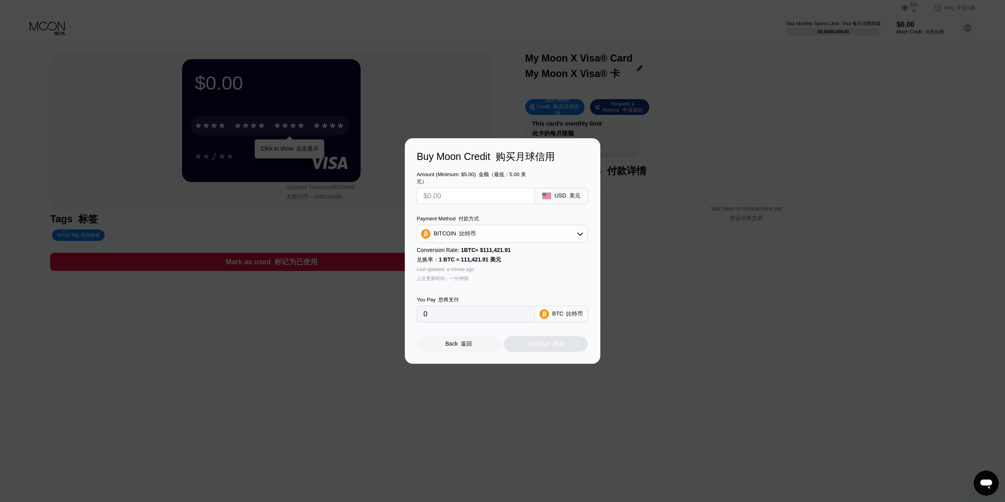
click at [445, 351] on div "Back 返回" at bounding box center [459, 344] width 84 height 16
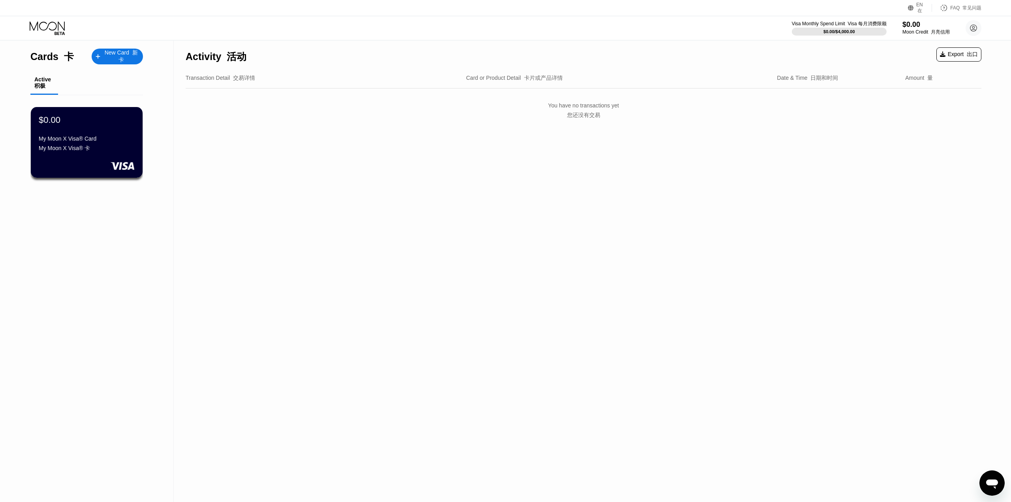
click at [115, 56] on div "New Card 新卡" at bounding box center [121, 56] width 36 height 15
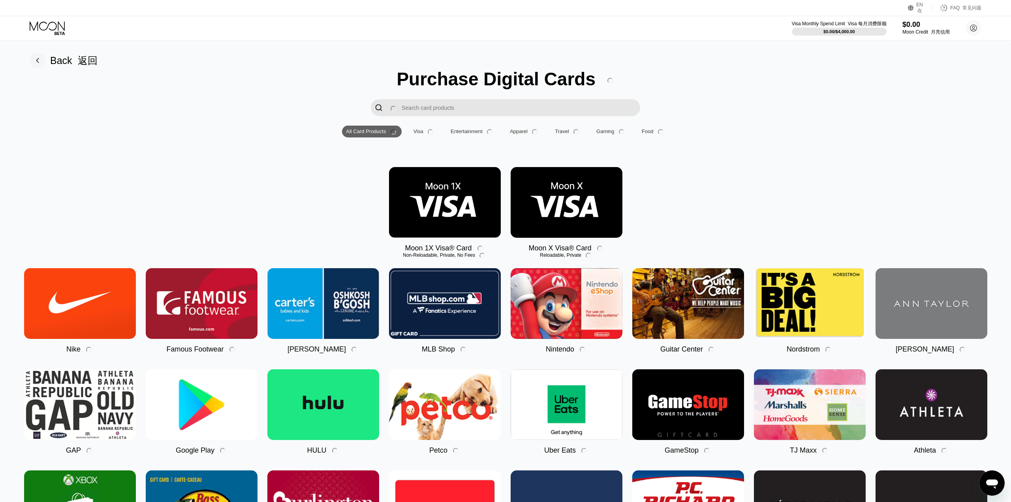
click at [633, 203] on div "Moon 1X Visa® Card Non-Reloadable, Private, No Fees Moon X Visa® Card Reloadabl…" at bounding box center [505, 209] width 987 height 85
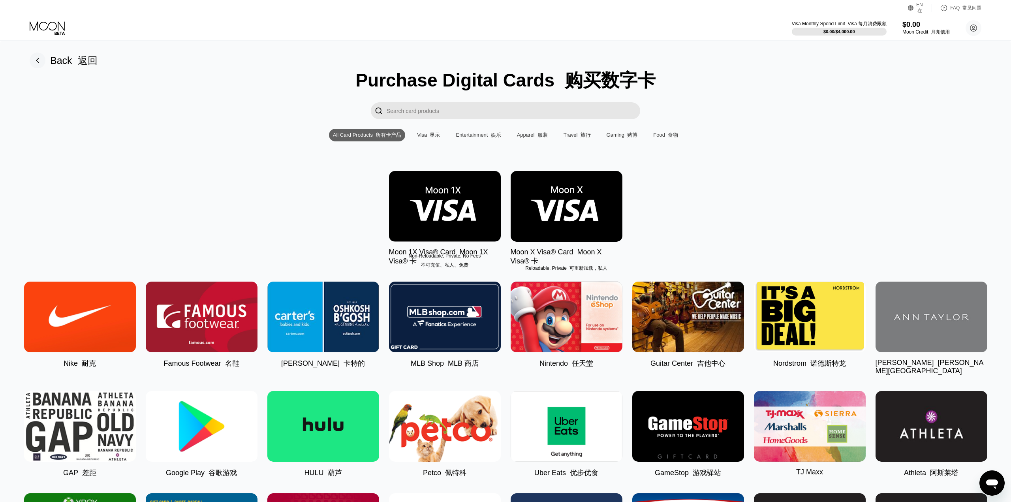
click at [596, 209] on img at bounding box center [567, 206] width 112 height 71
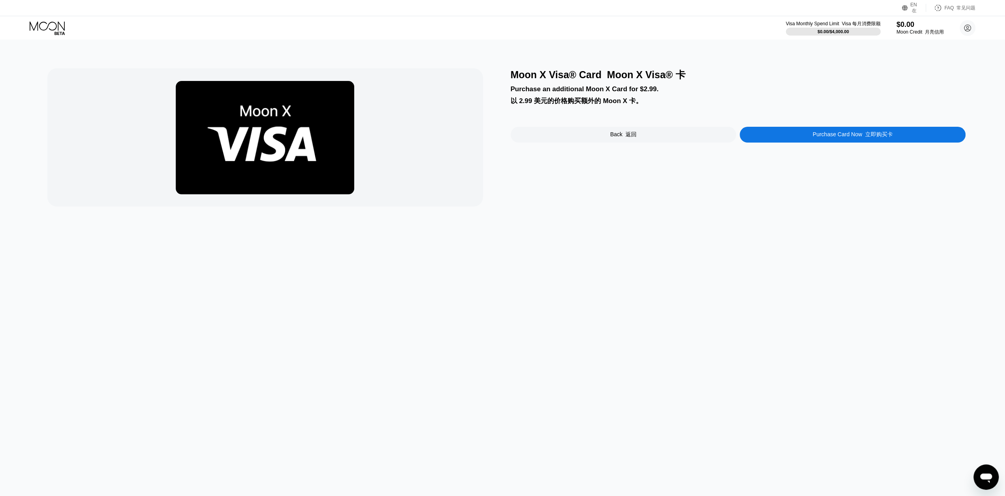
click at [838, 147] on div "Moon X Visa® Card Moon X Visa® 卡 Purchase an additional Moon X Card for $2.99. …" at bounding box center [738, 137] width 455 height 138
click at [844, 138] on div "Purchase Card Now 立即购买卡" at bounding box center [853, 134] width 80 height 7
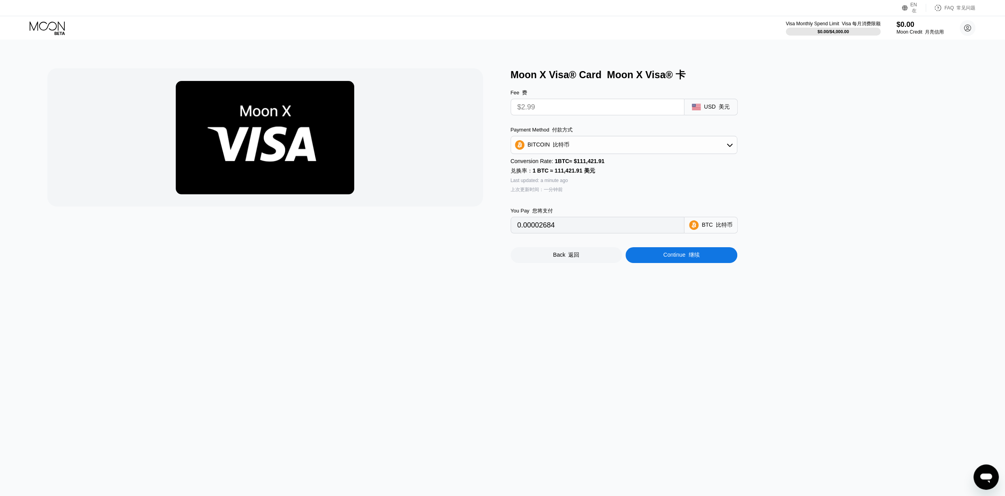
click at [627, 109] on input "$2.99" at bounding box center [597, 107] width 160 height 16
click at [637, 107] on input "$2.99" at bounding box center [597, 107] width 160 height 16
click at [633, 146] on div "BITCOIN 比特币" at bounding box center [624, 145] width 226 height 16
click at [611, 201] on font "Polygon 上的 USDC" at bounding box center [602, 201] width 50 height 6
type input "2.99000000"
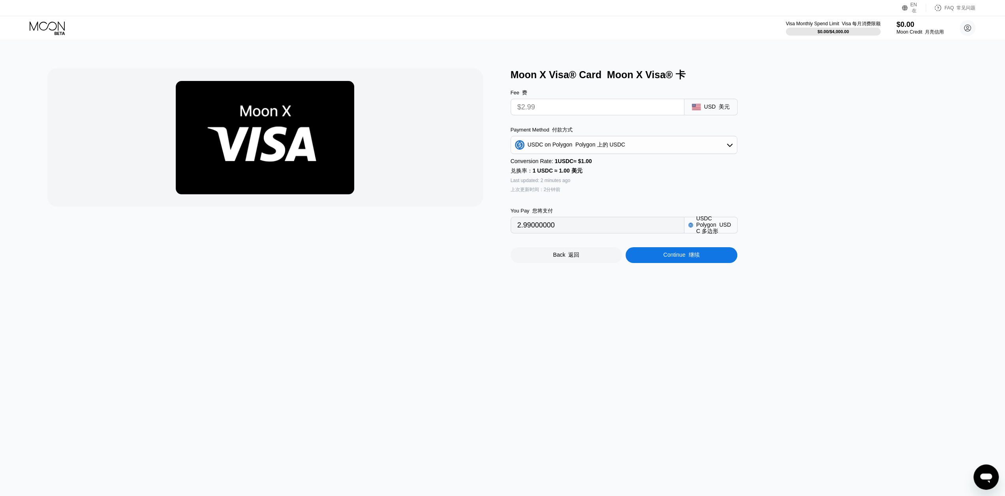
click at [616, 109] on input "$2.99" at bounding box center [597, 107] width 160 height 16
click at [667, 263] on div "Continue 继续" at bounding box center [682, 255] width 112 height 16
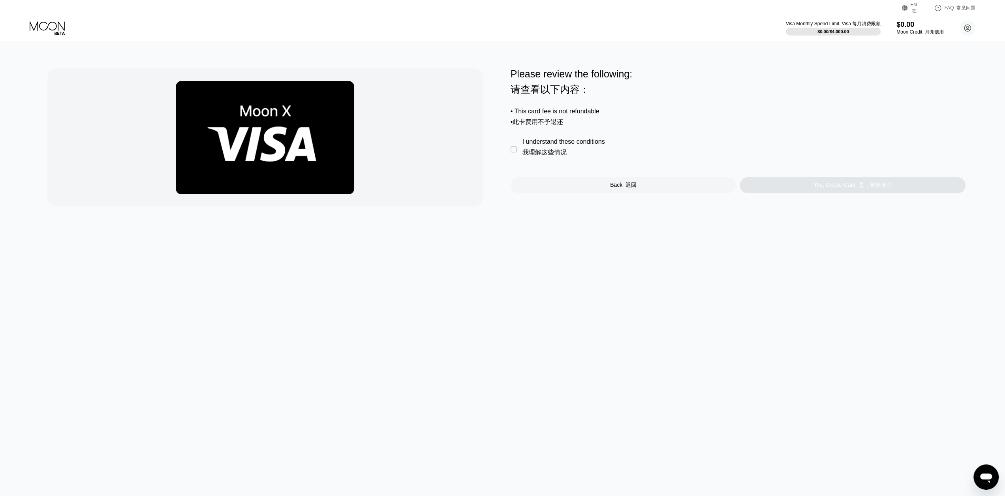
click at [512, 154] on div "" at bounding box center [515, 150] width 8 height 8
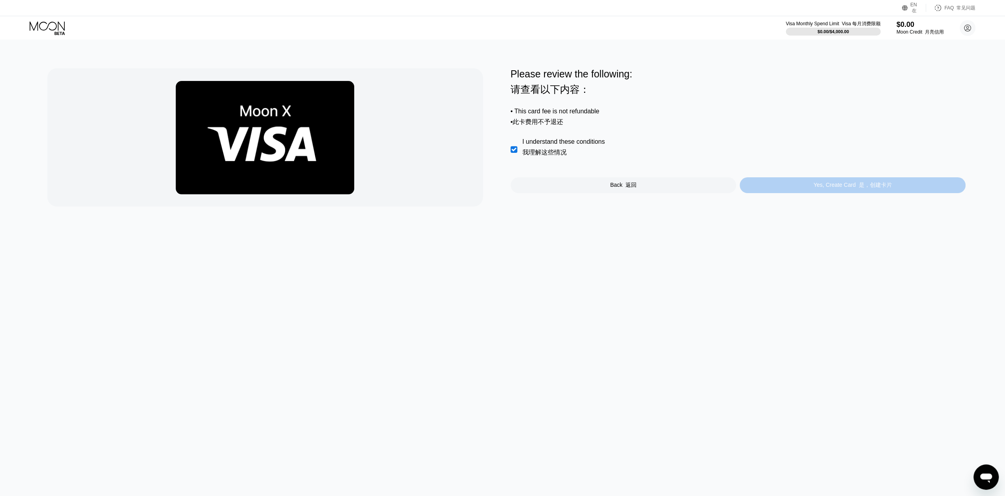
click at [785, 190] on div "Yes, Create Card 是，创建卡片" at bounding box center [853, 185] width 226 height 16
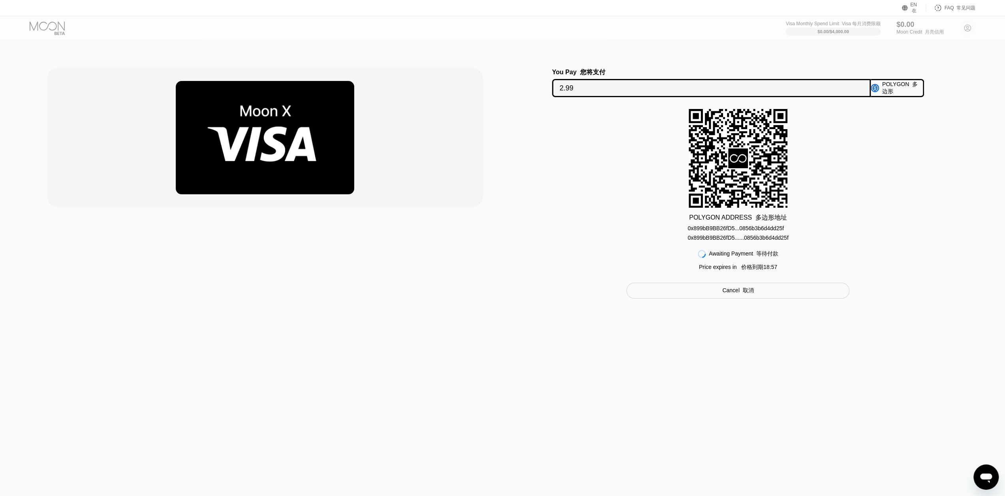
click at [731, 235] on div "0x899bB9BB26fD5...0856b3b6d4dd25f 0x899bB9BB26fD5......0856b3b6d4dd25f" at bounding box center [738, 234] width 101 height 19
click at [859, 176] on div "POLYGON ADDRESS 多边形地址 0x899bB9BB26fD5...0856b3b6d4dd25f 0x899bB9BB26fD5......08…" at bounding box center [738, 192] width 455 height 166
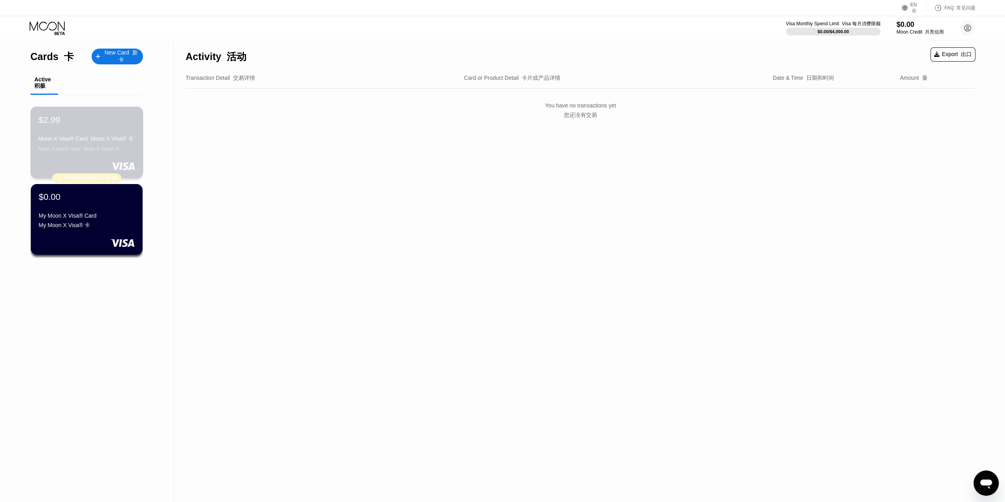
click at [96, 128] on div "$2.99 Moon X Visa® Card Moon X Visa® 卡 Moon X Visa® Card Moon X Visa® 卡" at bounding box center [86, 134] width 97 height 38
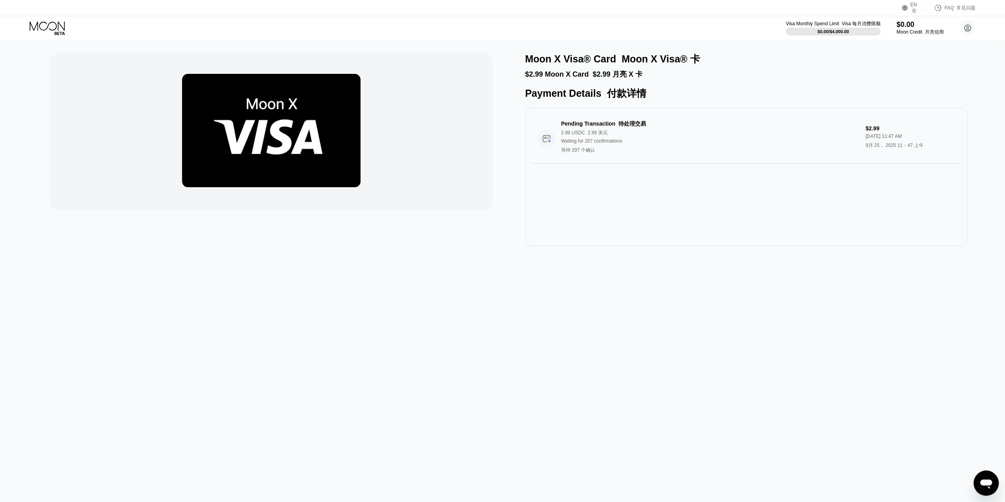
drag, startPoint x: 127, startPoint y: 166, endPoint x: 123, endPoint y: 165, distance: 4.3
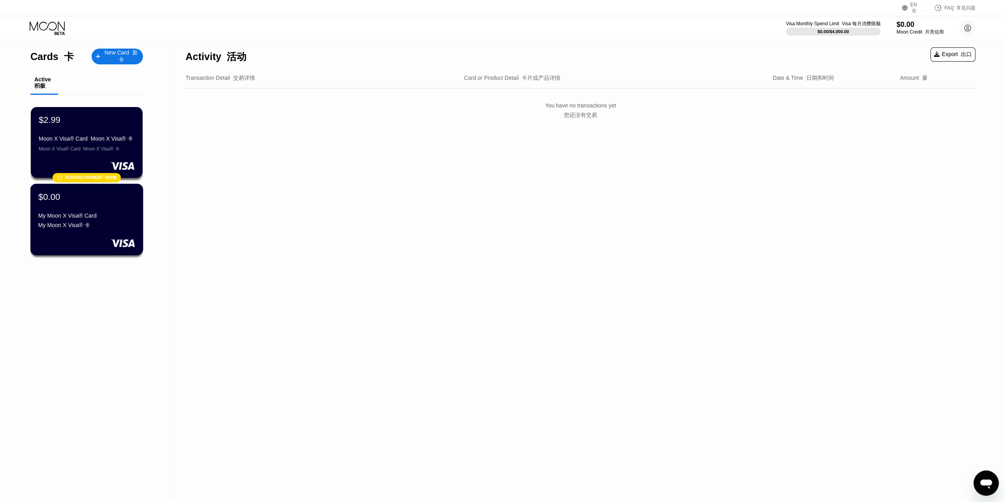
click at [125, 222] on div "My Moon X Visa® Card My Moon X Visa® 卡" at bounding box center [86, 222] width 97 height 20
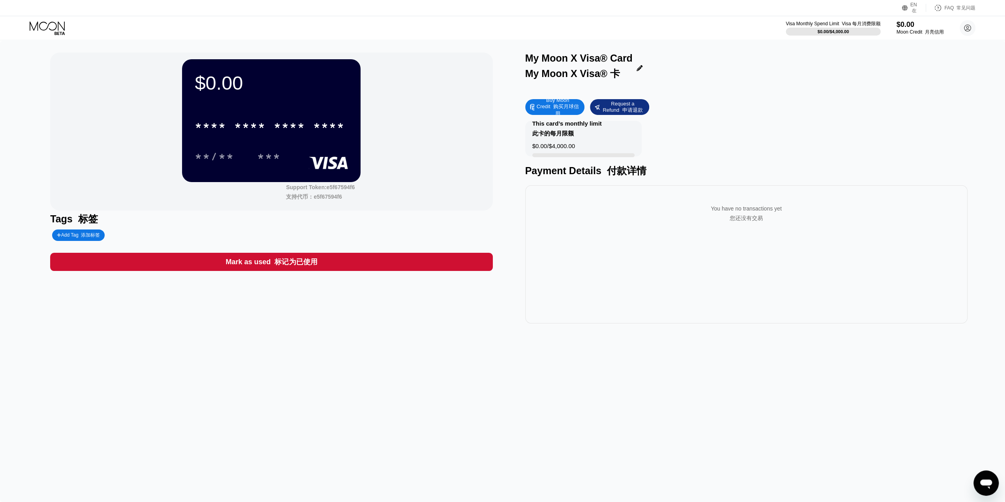
drag, startPoint x: 714, startPoint y: 158, endPoint x: 715, endPoint y: 154, distance: 4.9
drag, startPoint x: 652, startPoint y: 115, endPoint x: 655, endPoint y: 112, distance: 4.2
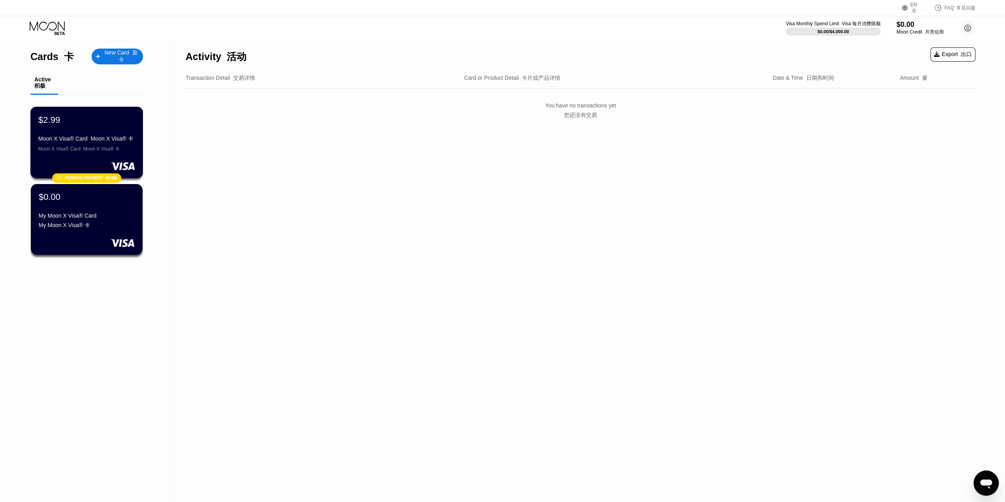
click at [97, 142] on font "Moon X Visa® 卡" at bounding box center [112, 138] width 43 height 6
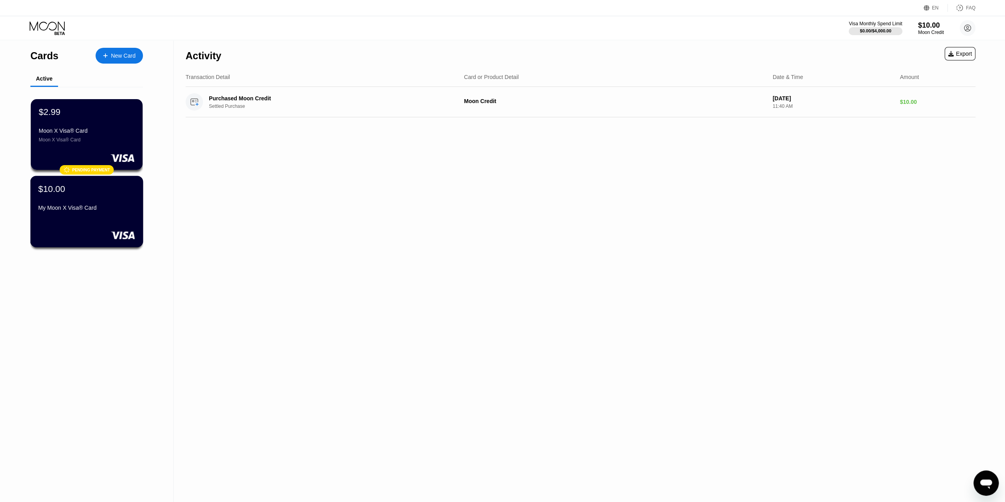
click at [74, 214] on div "My Moon X Visa® Card" at bounding box center [86, 209] width 97 height 9
click at [105, 219] on div "$10.00 My Moon X Visa® Card" at bounding box center [86, 211] width 113 height 71
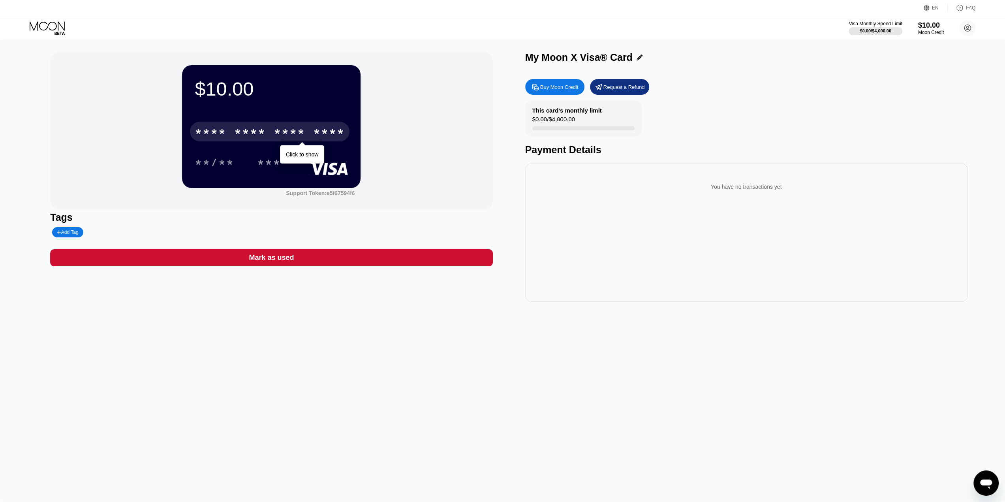
click at [251, 129] on div "* * * *" at bounding box center [250, 132] width 32 height 13
click at [297, 135] on div "* * * *" at bounding box center [290, 132] width 32 height 13
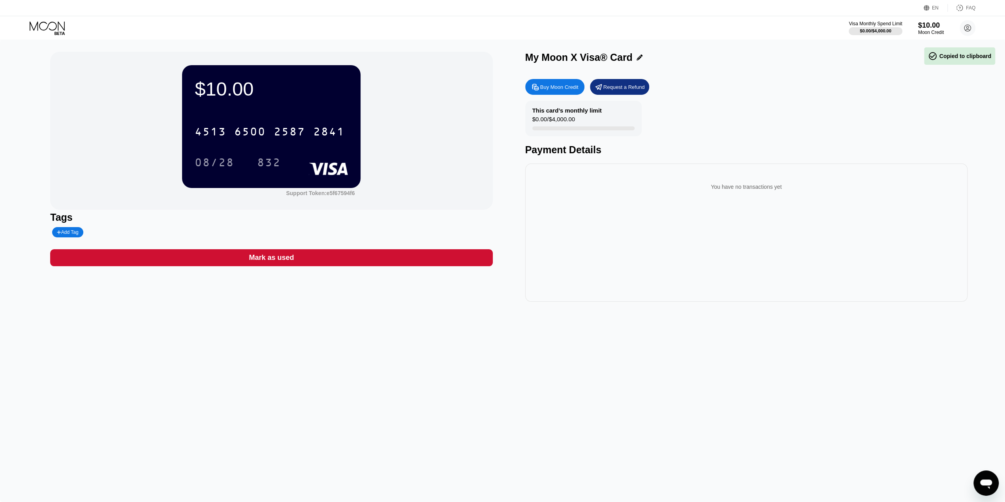
click at [455, 327] on div "$10.00 4513 6500 2587 2841 08/28 832 Support Token: e5f67594f6 Tags Add Tag Mar…" at bounding box center [502, 271] width 1005 height 462
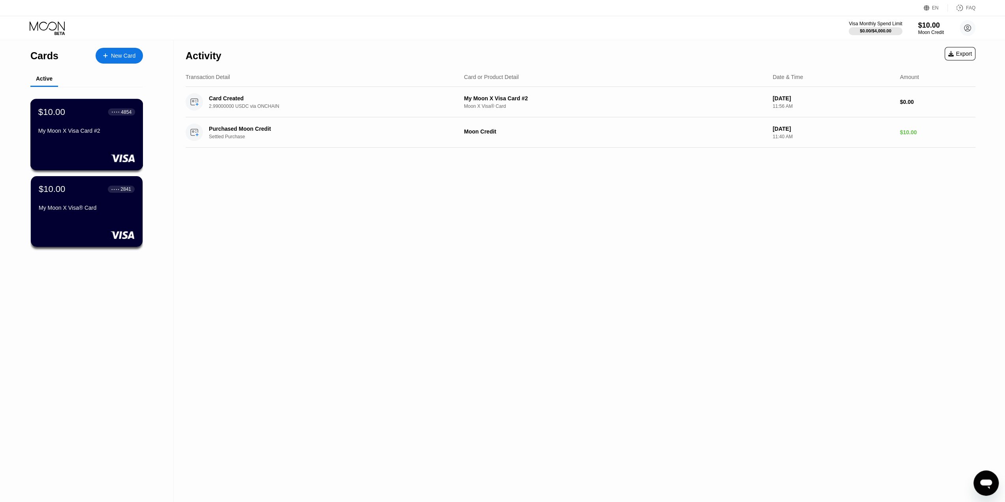
click at [115, 147] on div "$10.00 ● ● ● ● 4854 My Moon X Visa Card #2" at bounding box center [86, 134] width 113 height 71
click at [56, 211] on div "My Moon X Visa® Card" at bounding box center [86, 208] width 97 height 6
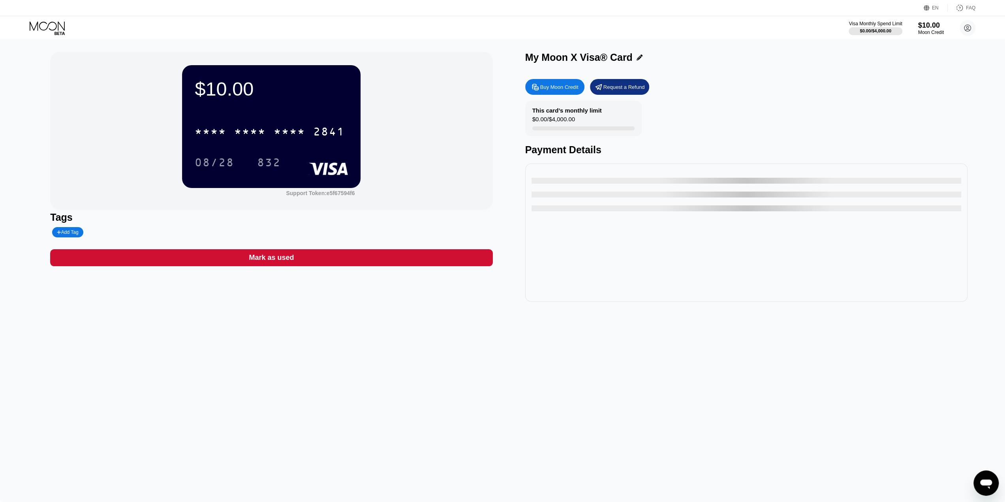
drag, startPoint x: 133, startPoint y: 39, endPoint x: 63, endPoint y: 22, distance: 72.4
